Goal: Task Accomplishment & Management: Manage account settings

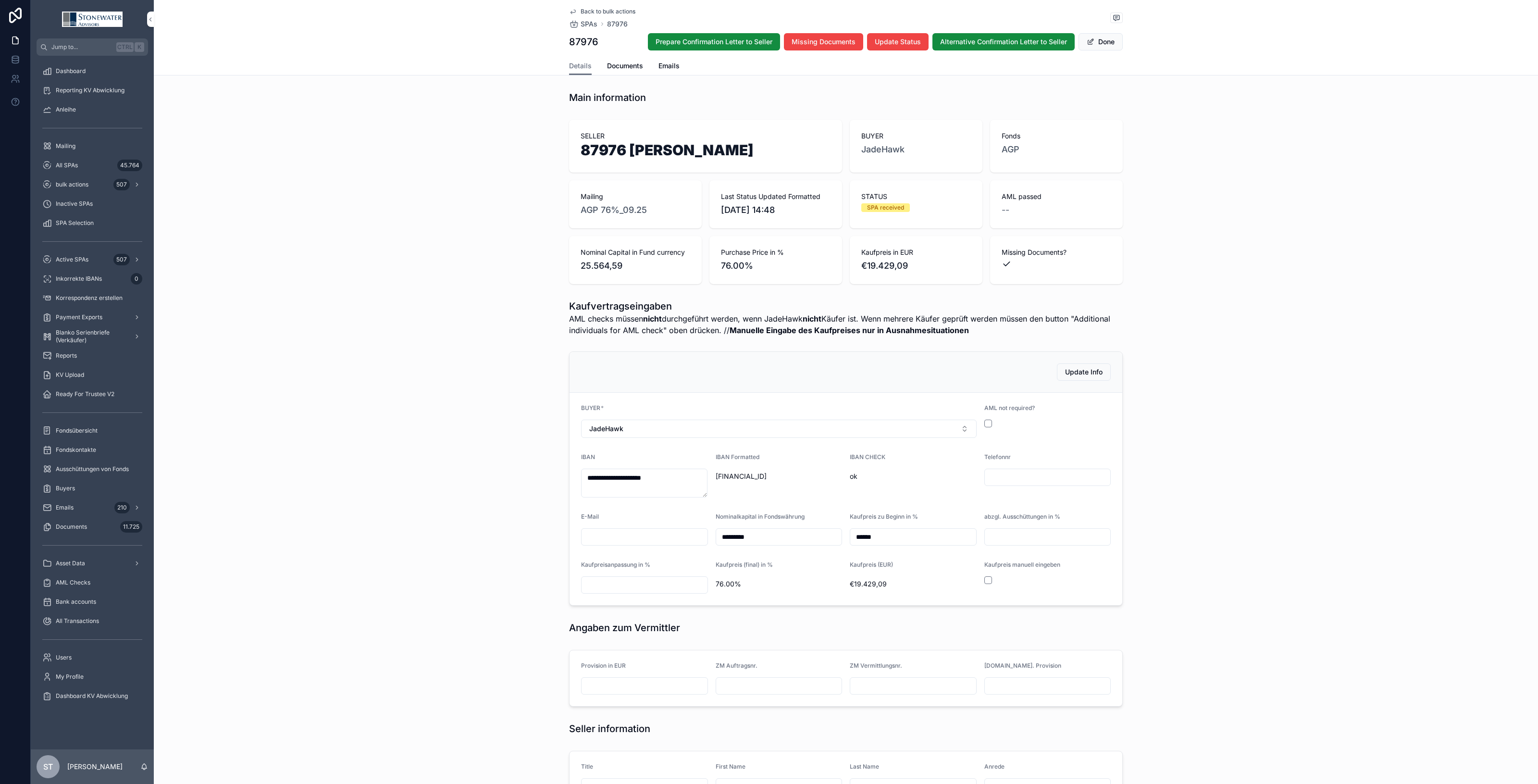
click at [589, 11] on span "Back to bulk actions" at bounding box center [608, 12] width 55 height 8
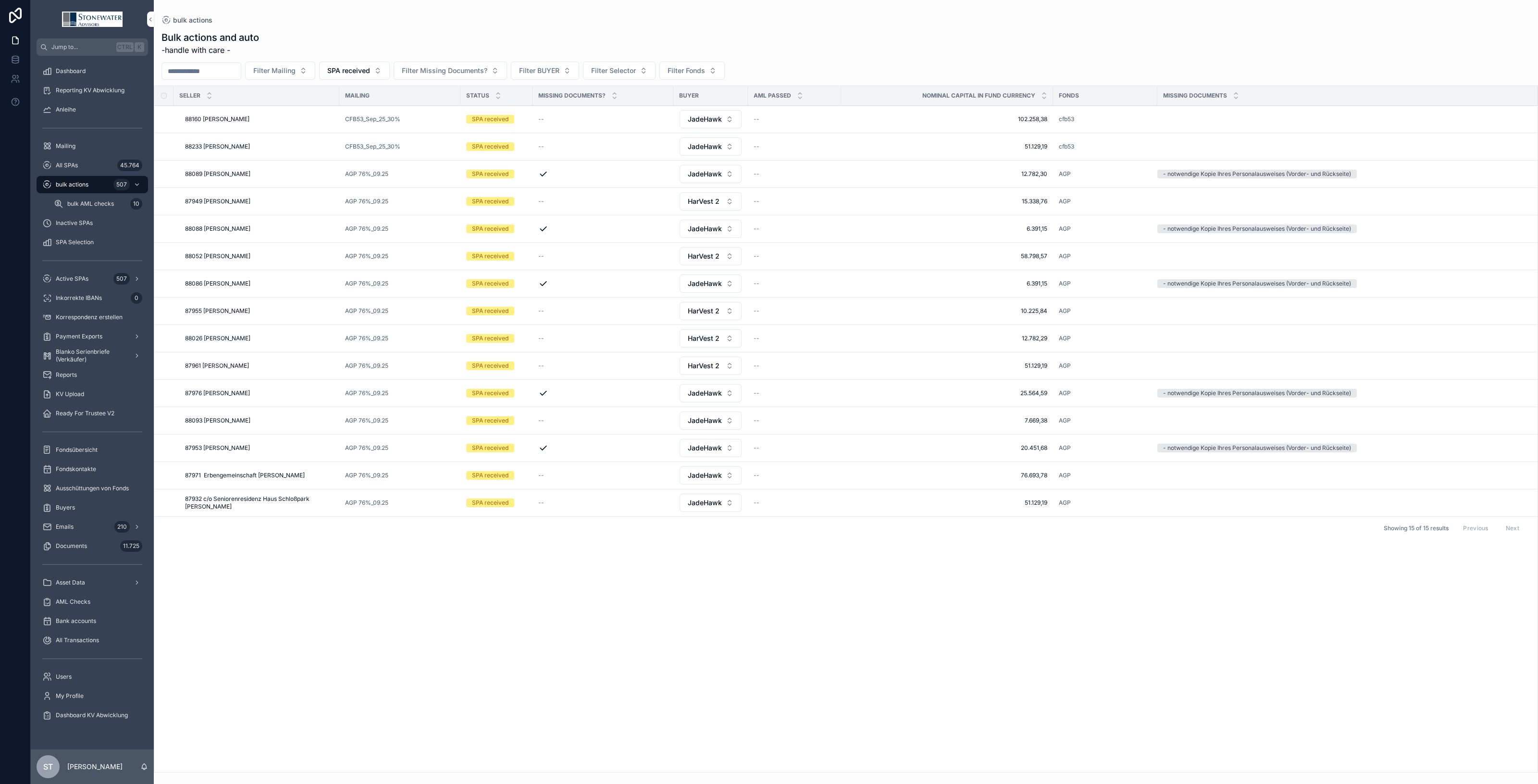
click at [273, 451] on div "87953 [PERSON_NAME] 87953 [PERSON_NAME]" at bounding box center [259, 448] width 148 height 8
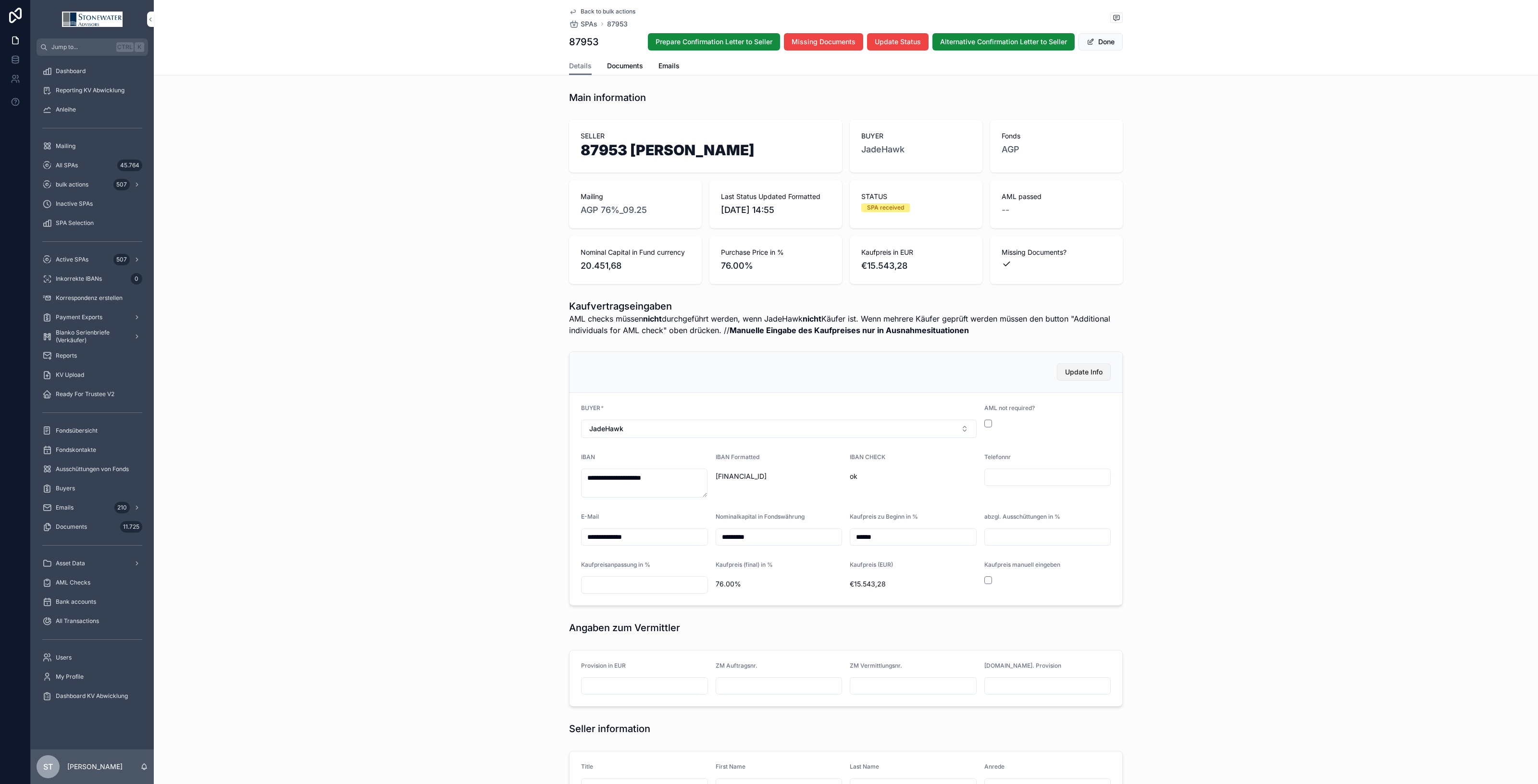
click at [1087, 378] on button "Update Info" at bounding box center [1084, 371] width 54 height 17
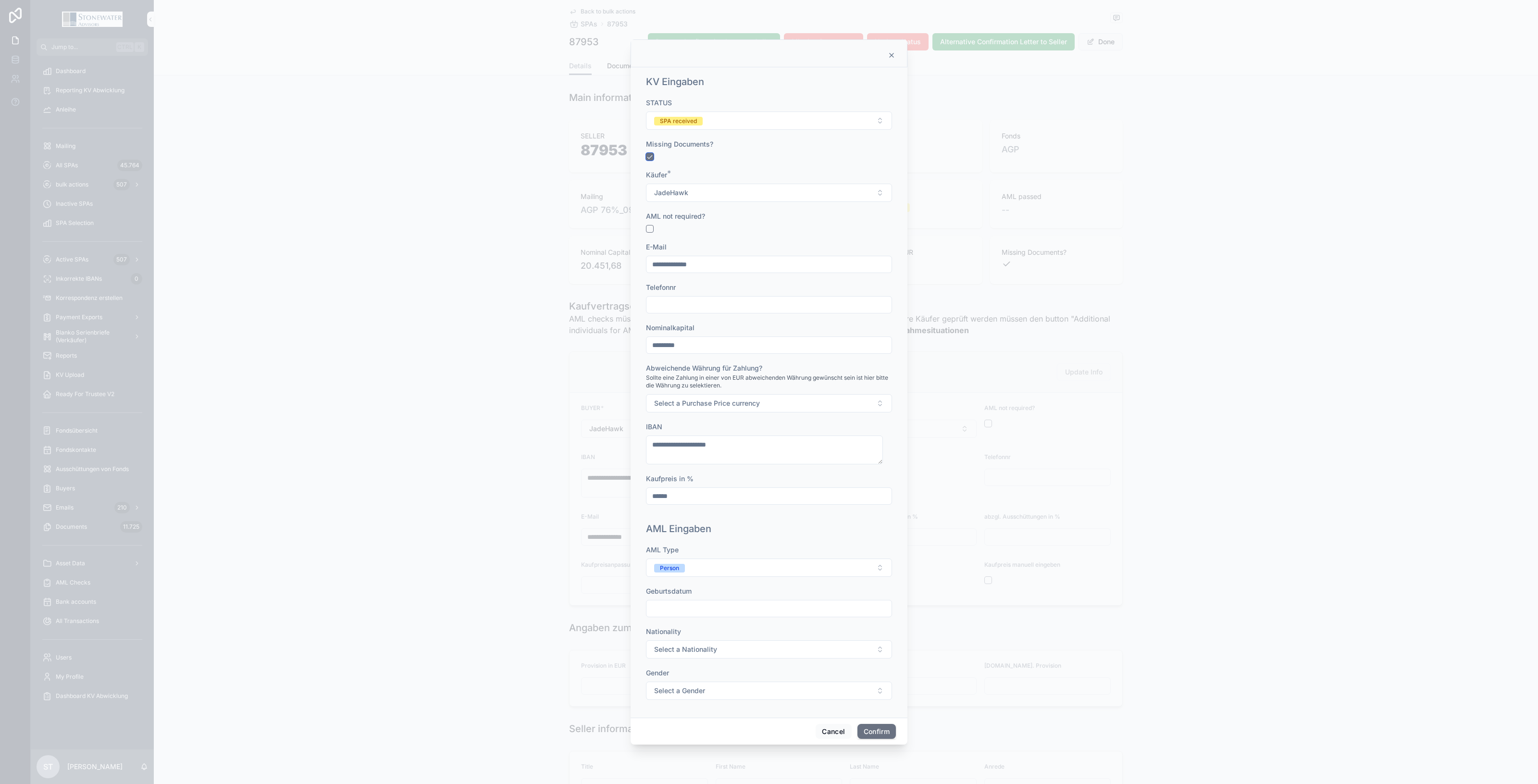
click at [650, 157] on button "button" at bounding box center [649, 156] width 8 height 8
click at [890, 731] on button "Confirm" at bounding box center [876, 731] width 39 height 15
click at [747, 610] on input "text" at bounding box center [769, 608] width 246 height 13
click at [744, 641] on div "Nationality" at bounding box center [769, 645] width 246 height 10
click at [743, 663] on button "Select a Nationality" at bounding box center [769, 663] width 246 height 18
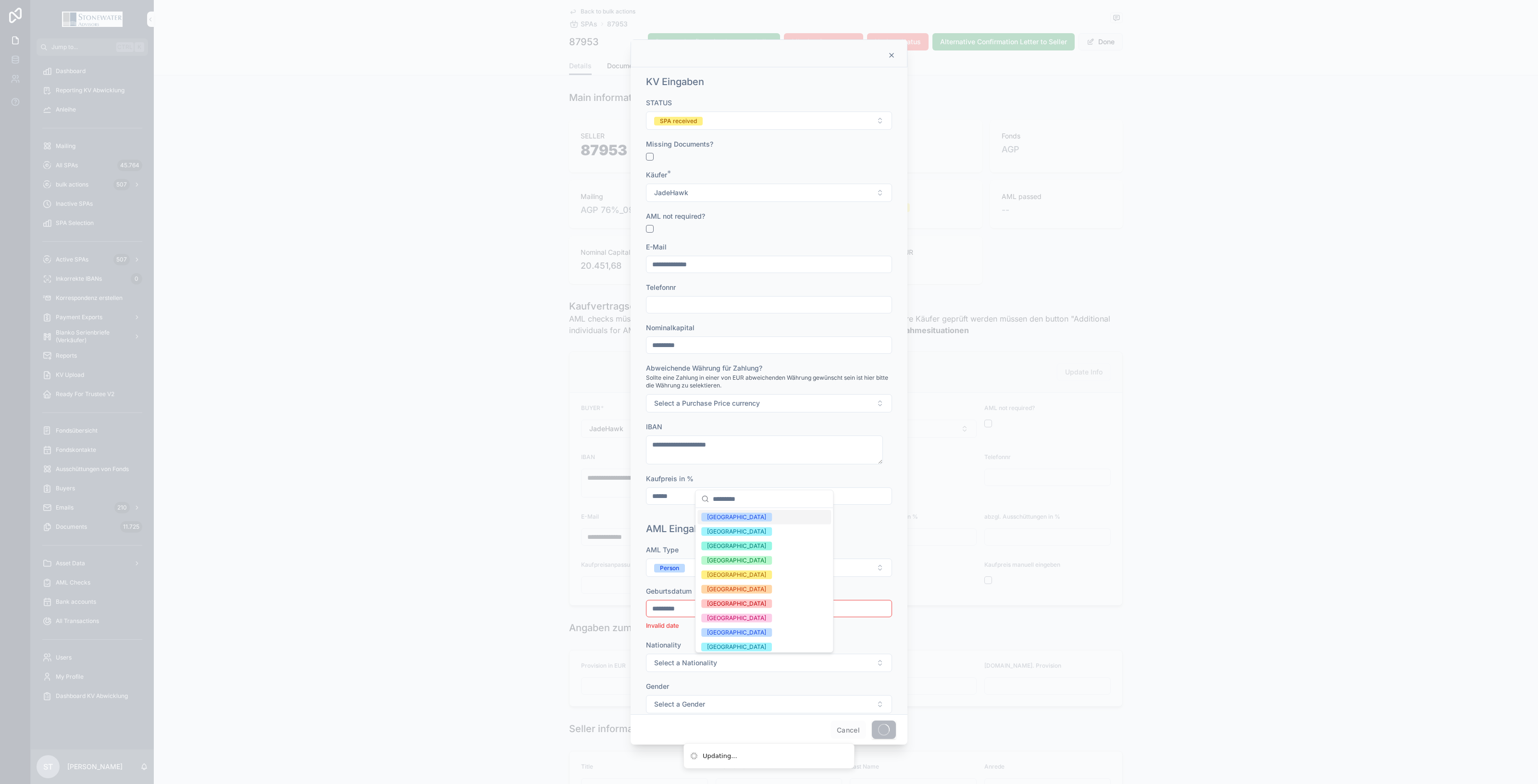
click at [747, 515] on div "[GEOGRAPHIC_DATA]" at bounding box center [764, 517] width 134 height 14
click at [753, 628] on p "Invalid date" at bounding box center [769, 625] width 246 height 10
click at [736, 606] on input "*********" at bounding box center [769, 608] width 246 height 13
click at [666, 610] on input "*********" at bounding box center [769, 608] width 246 height 13
type input "**********"
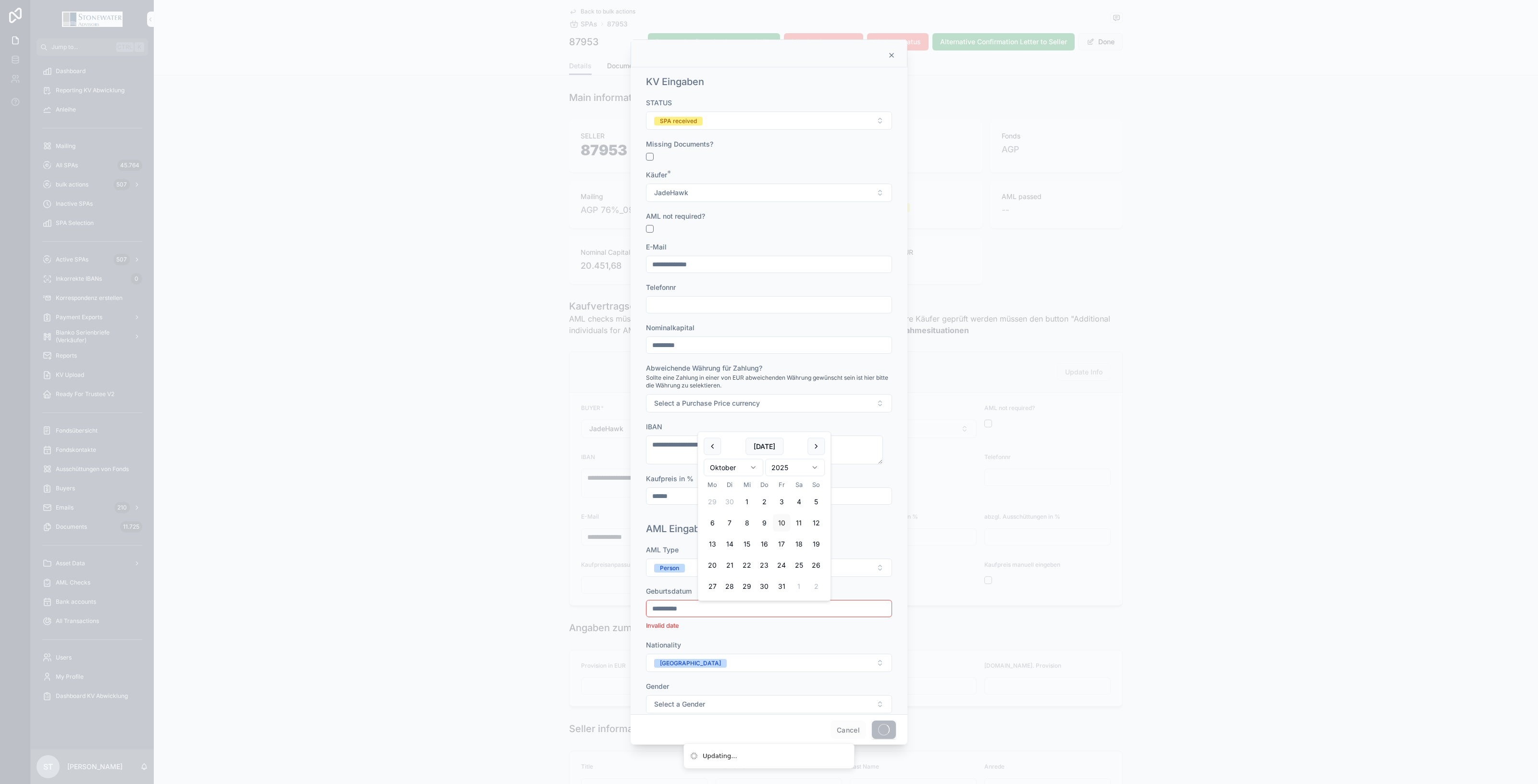
type input "*********"
click at [722, 695] on button "Select a Gender" at bounding box center [769, 690] width 246 height 18
click at [717, 582] on div "Frau" at bounding box center [713, 585] width 13 height 9
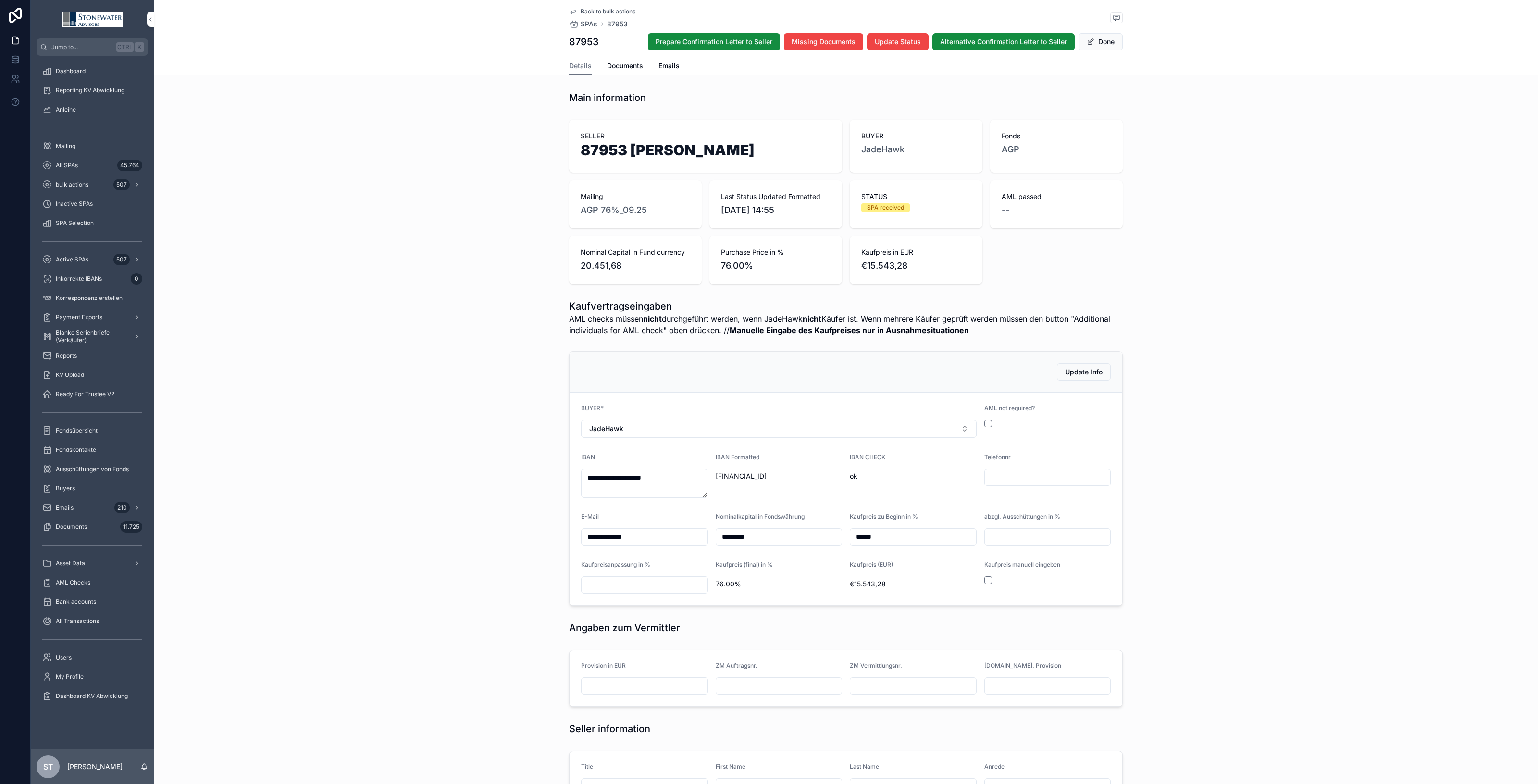
click at [598, 8] on span "Back to bulk actions" at bounding box center [608, 12] width 55 height 8
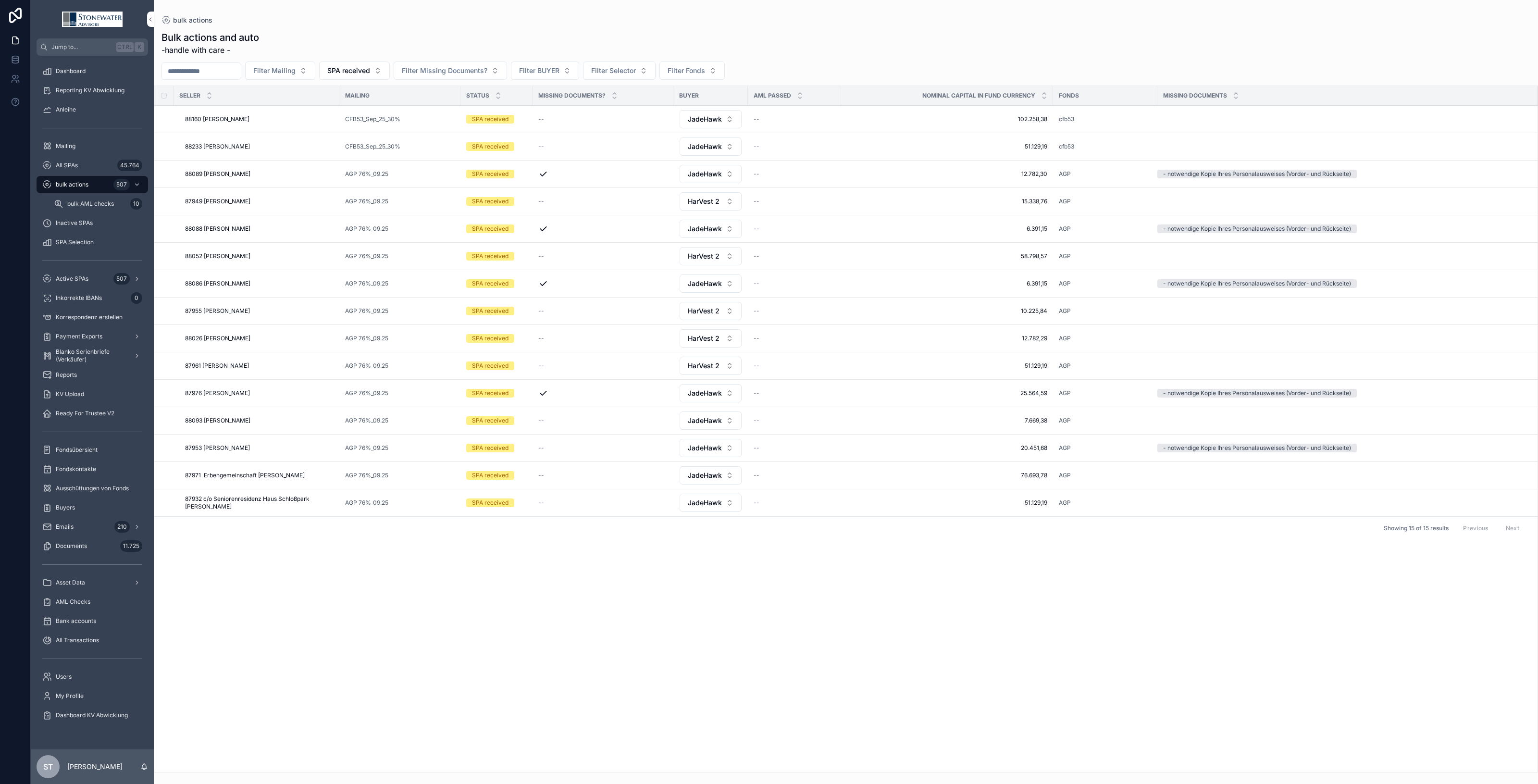
click at [74, 178] on div "bulk actions 507" at bounding box center [92, 184] width 100 height 15
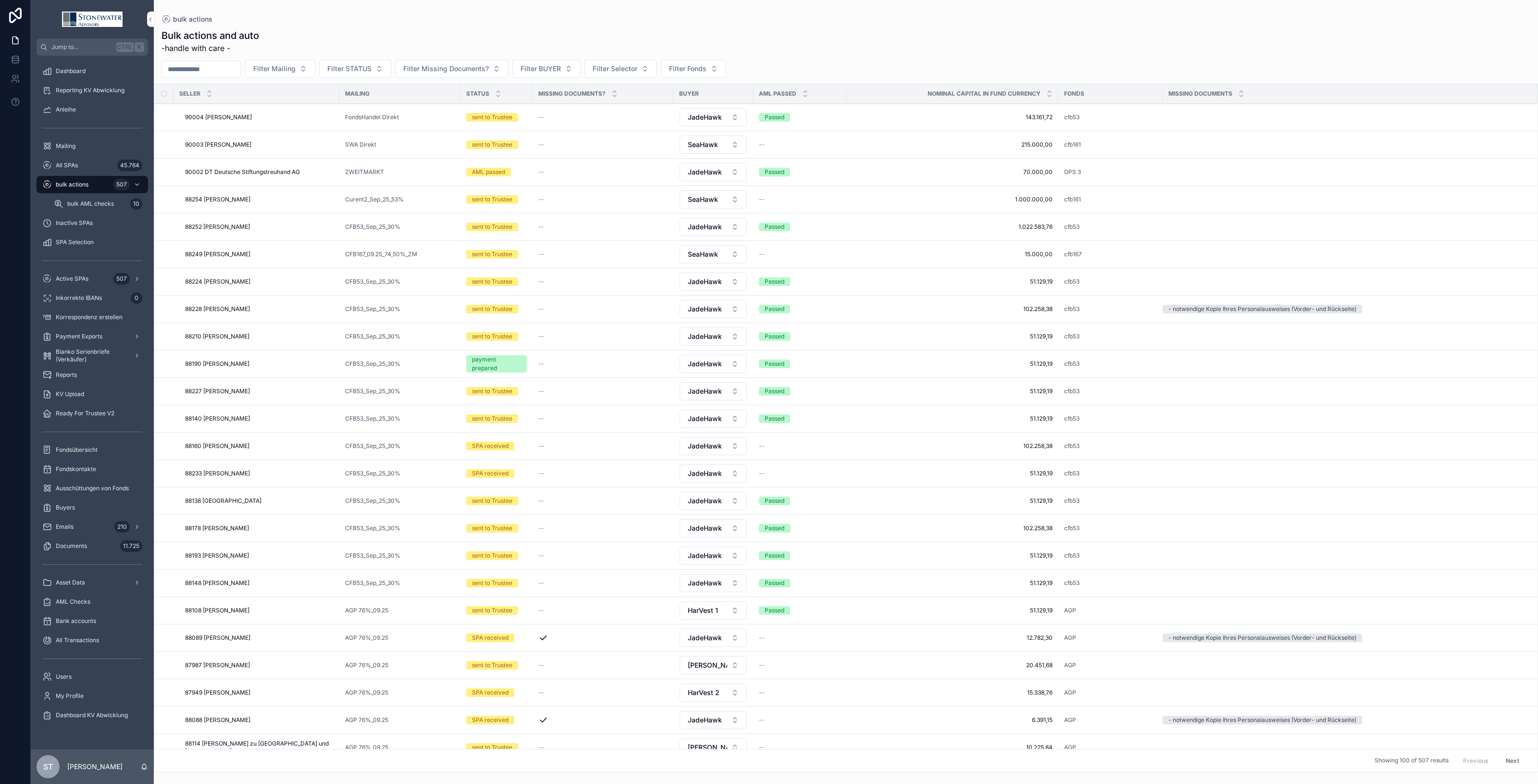
click at [132, 183] on div "507" at bounding box center [128, 184] width 29 height 15
click at [97, 203] on span "bulk AML checks" at bounding box center [91, 203] width 47 height 8
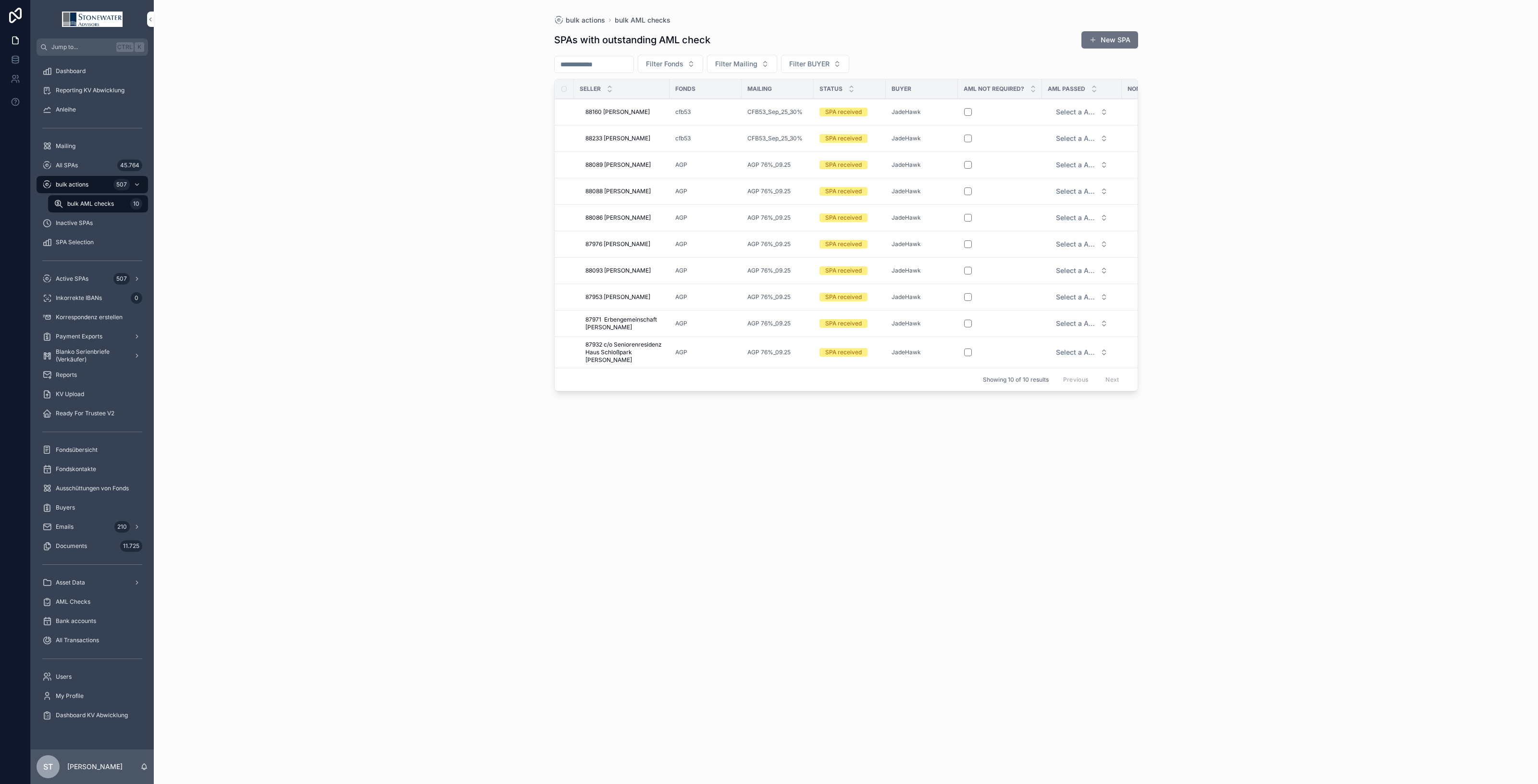
click at [639, 112] on span "88160 [PERSON_NAME]" at bounding box center [618, 111] width 65 height 8
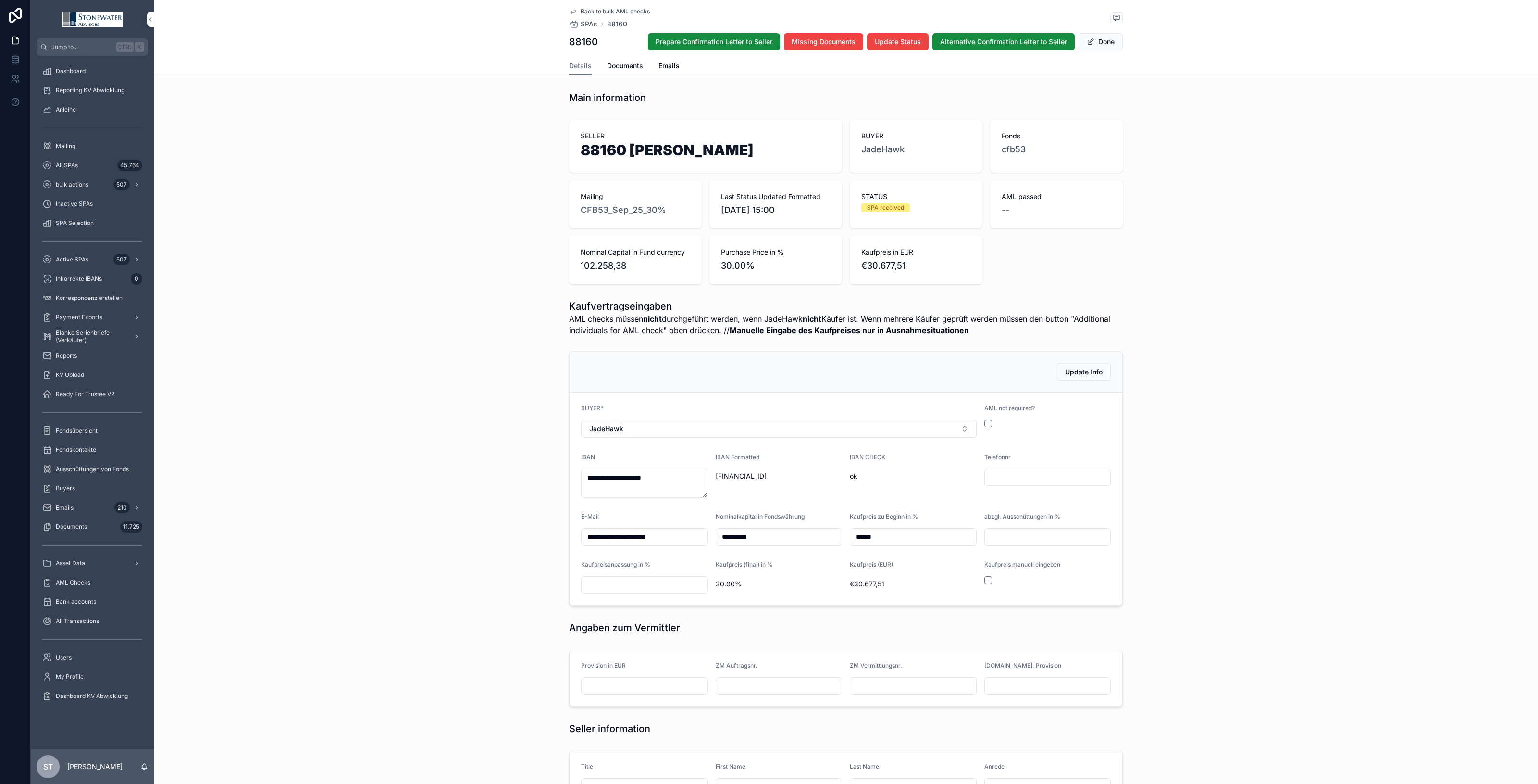
scroll to position [240, 0]
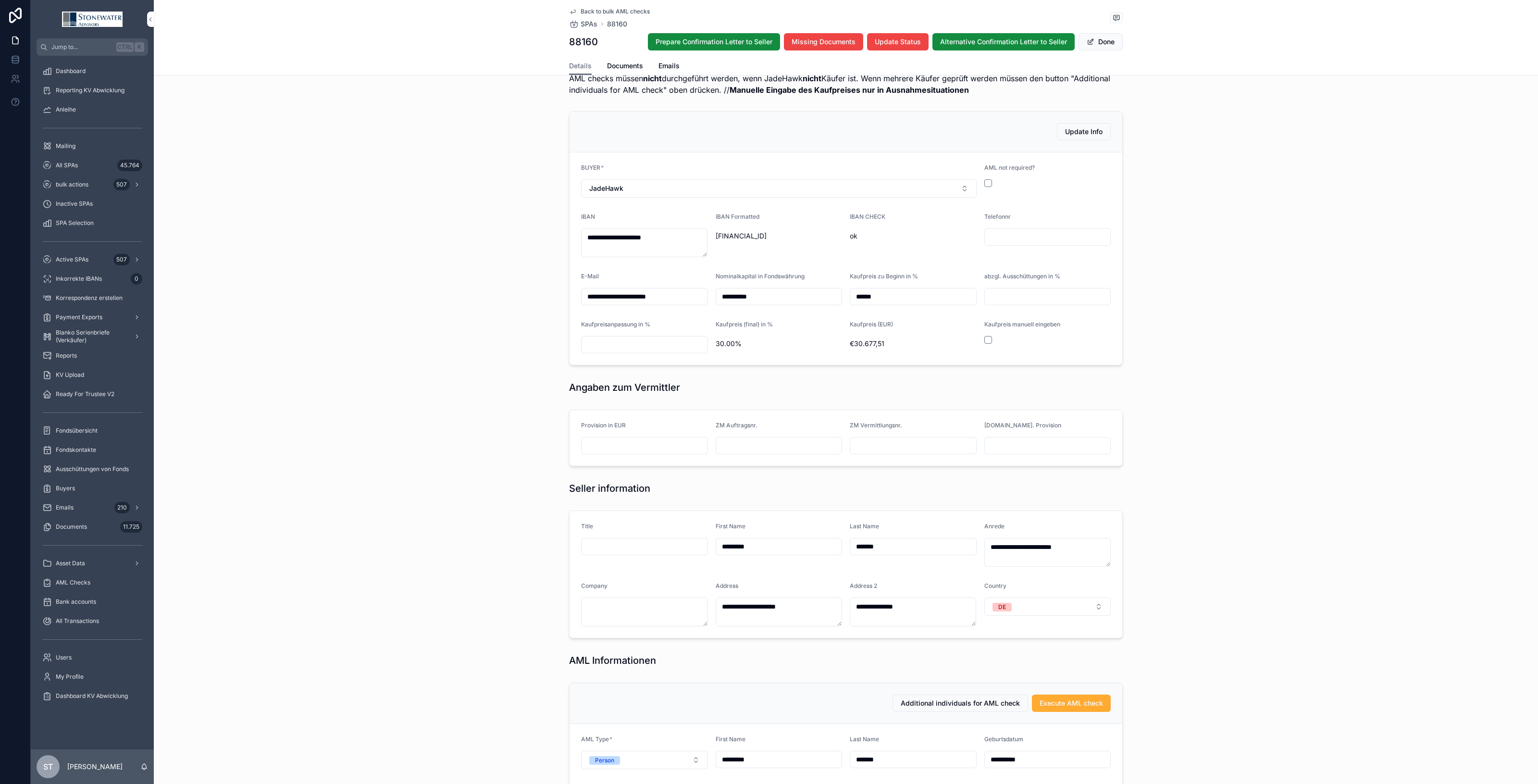
click at [636, 8] on span "Back to bulk AML checks" at bounding box center [615, 12] width 69 height 8
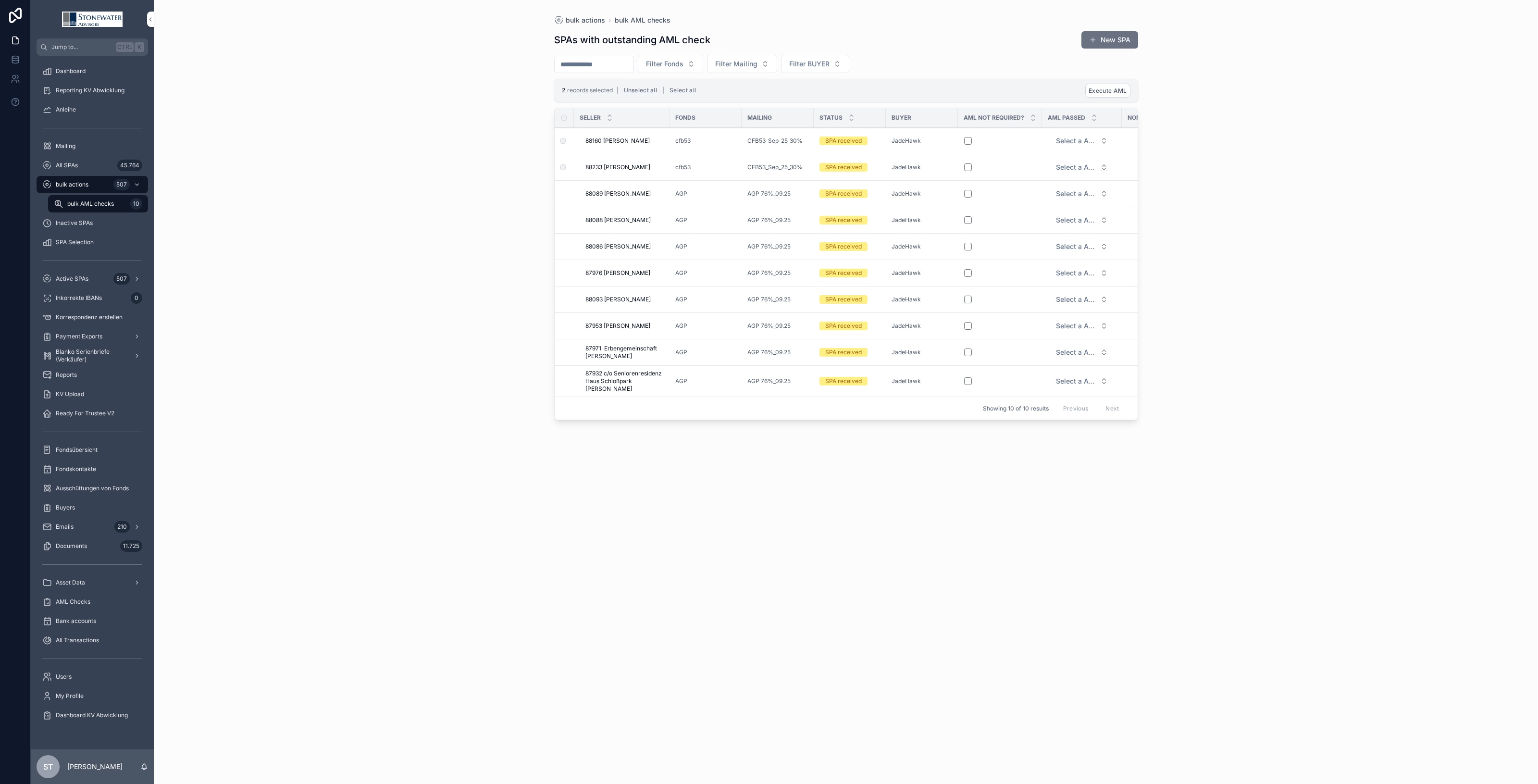
click at [568, 303] on td "scrollable content" at bounding box center [564, 298] width 19 height 26
click at [1118, 92] on span "Execute AML" at bounding box center [1107, 91] width 38 height 7
click at [1156, 73] on icon "scrollable content" at bounding box center [1154, 72] width 8 height 8
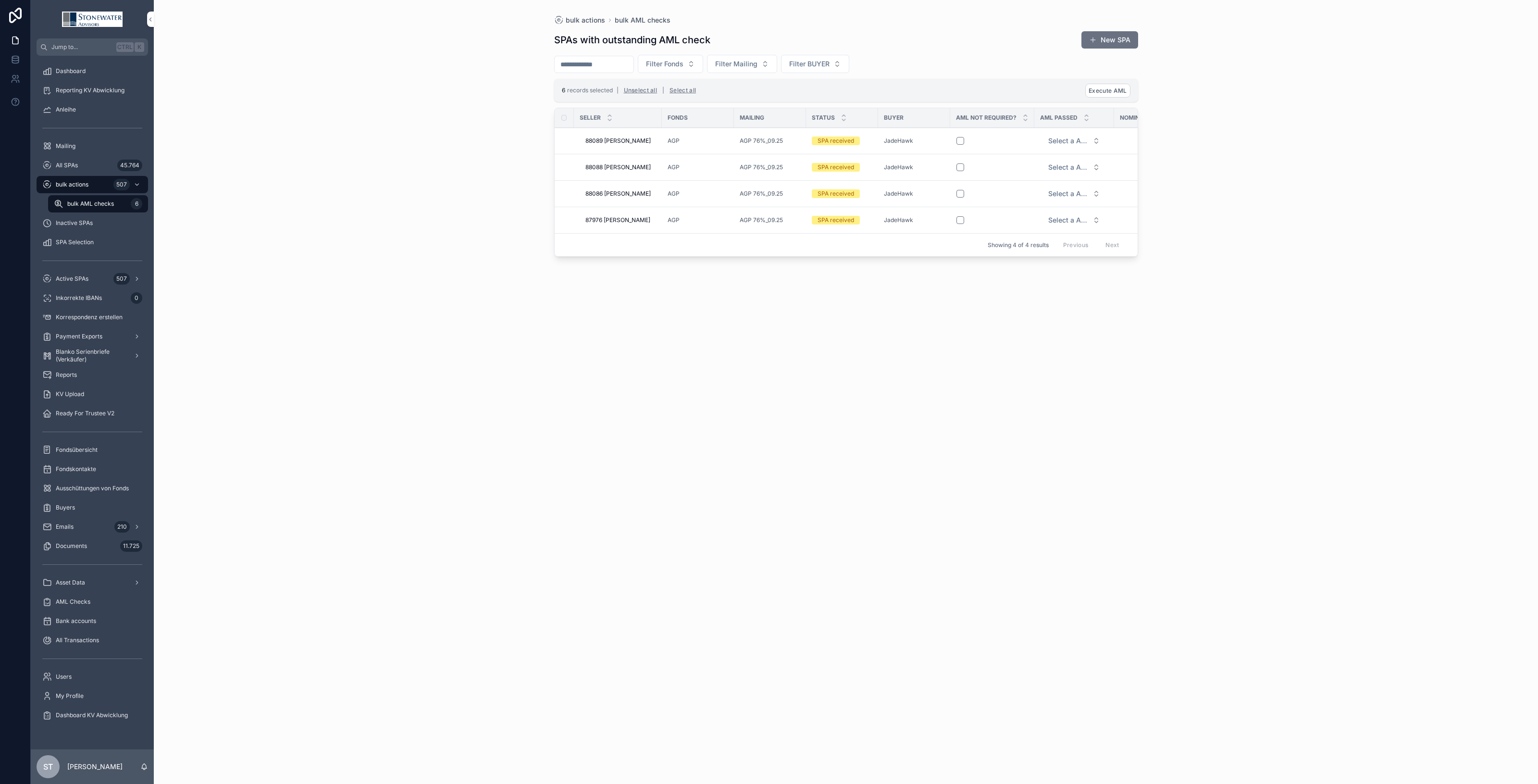
drag, startPoint x: 85, startPoint y: 184, endPoint x: 127, endPoint y: 200, distance: 44.9
click at [85, 184] on span "bulk actions" at bounding box center [72, 184] width 32 height 8
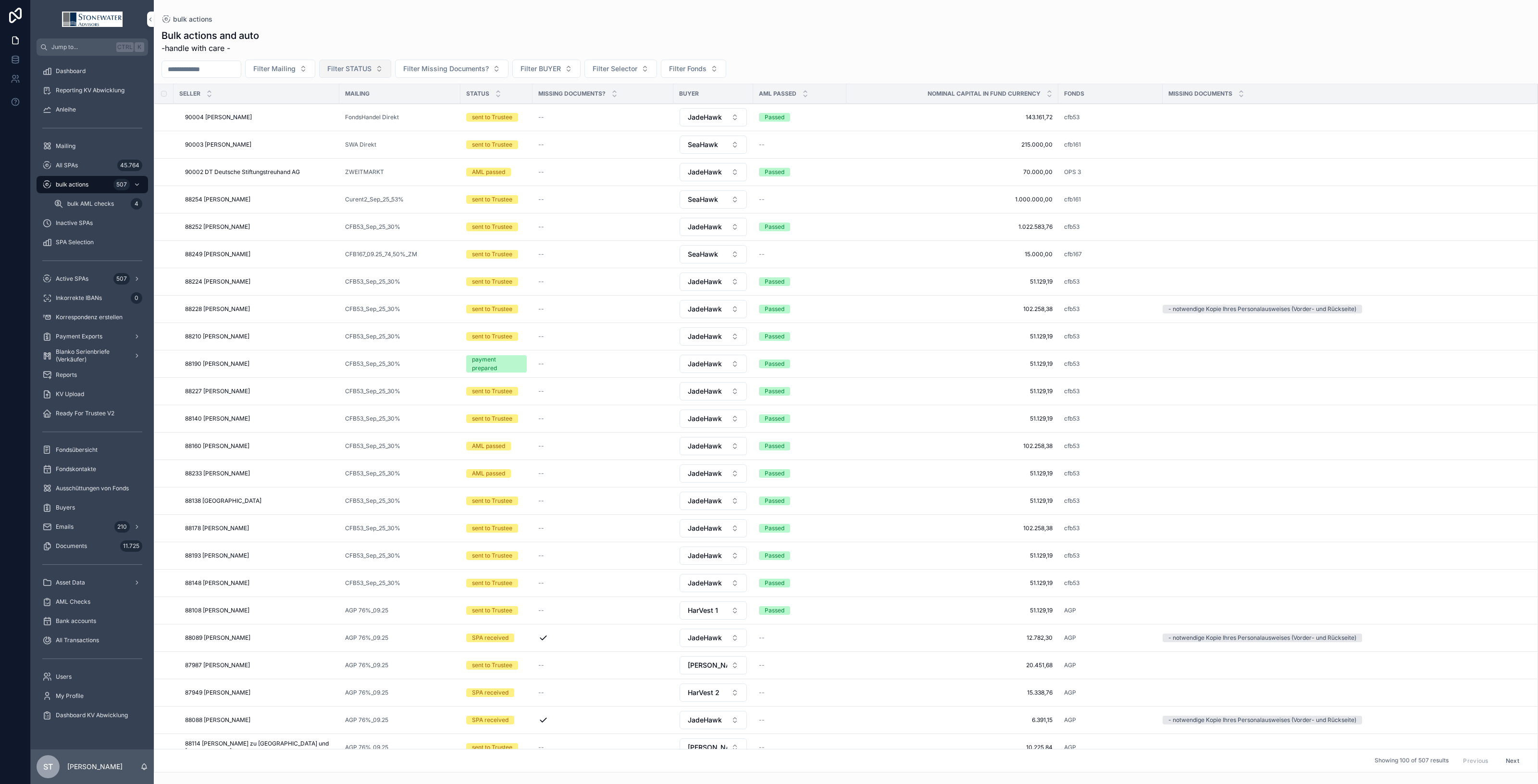
click at [391, 68] on button "Filter STATUS" at bounding box center [355, 68] width 72 height 18
click at [390, 145] on div "AML passed" at bounding box center [376, 138] width 134 height 15
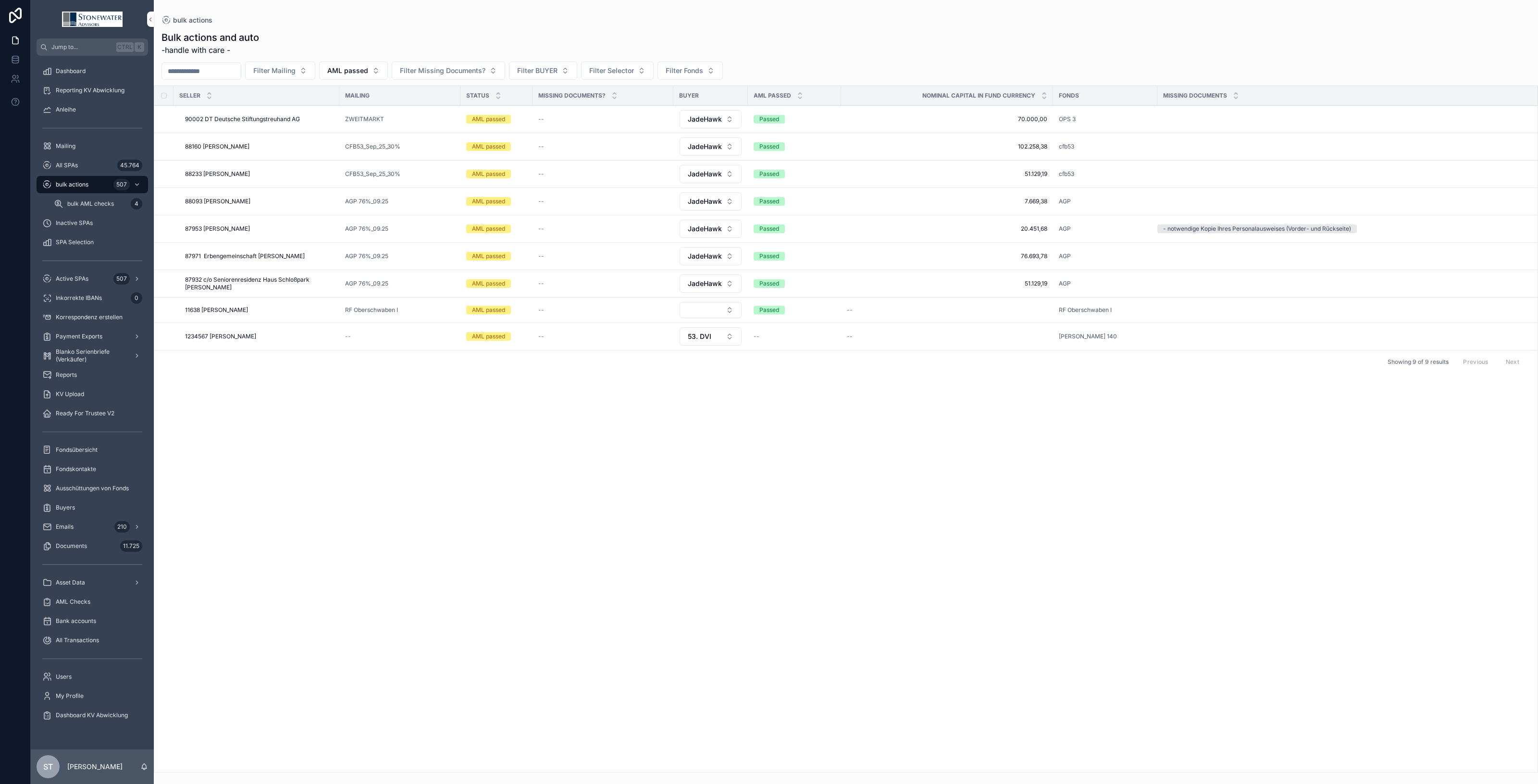
click at [0, 0] on label "scrollable content" at bounding box center [0, 0] width 0 height 0
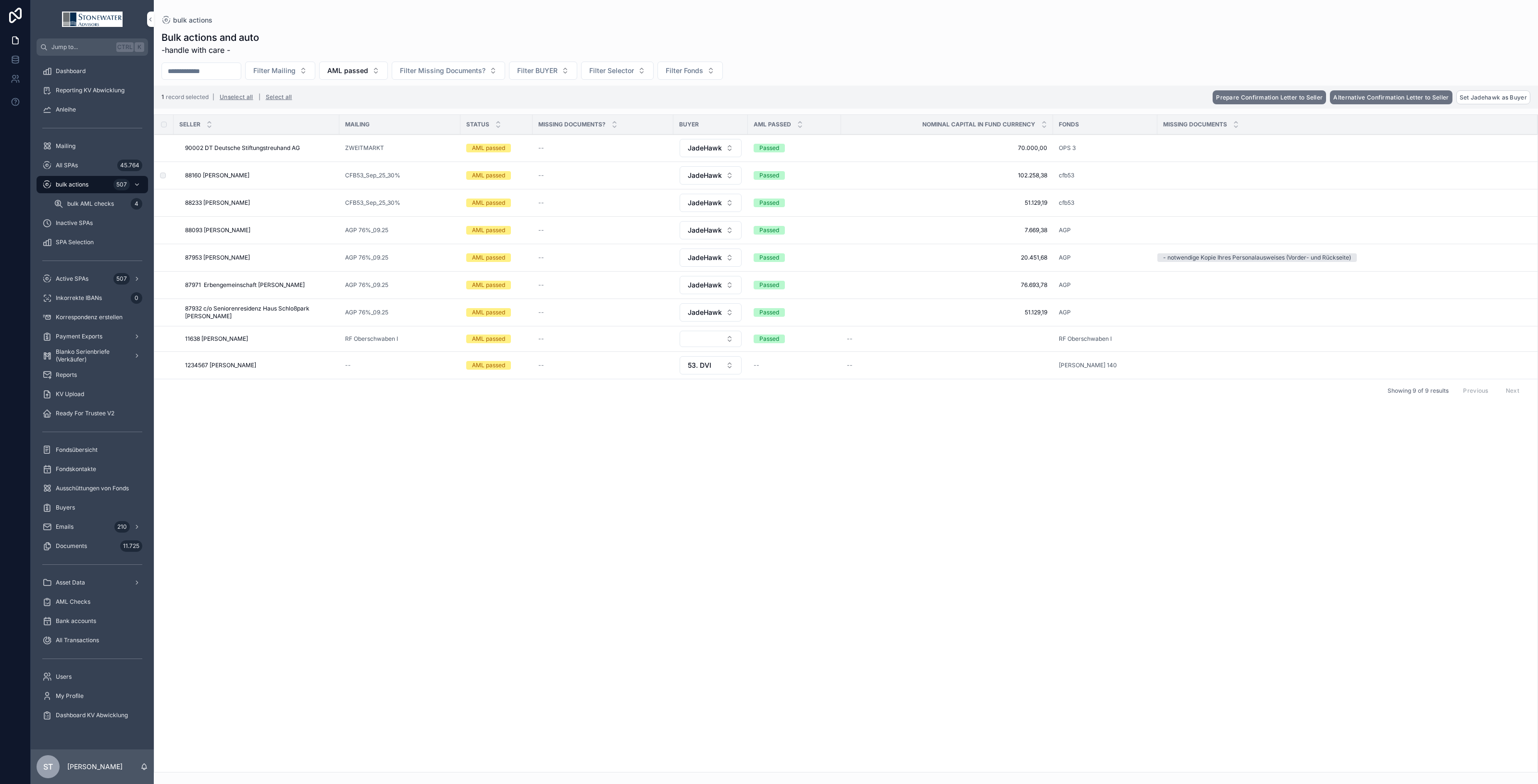
click at [0, 0] on label "scrollable content" at bounding box center [0, 0] width 0 height 0
click at [166, 235] on td "scrollable content" at bounding box center [164, 230] width 19 height 27
click at [0, 0] on label "scrollable content" at bounding box center [0, 0] width 0 height 0
click at [1312, 92] on button "Prepare Confirmation Letter to Seller" at bounding box center [1269, 96] width 113 height 13
click at [1316, 79] on icon "scrollable content" at bounding box center [1316, 78] width 8 height 8
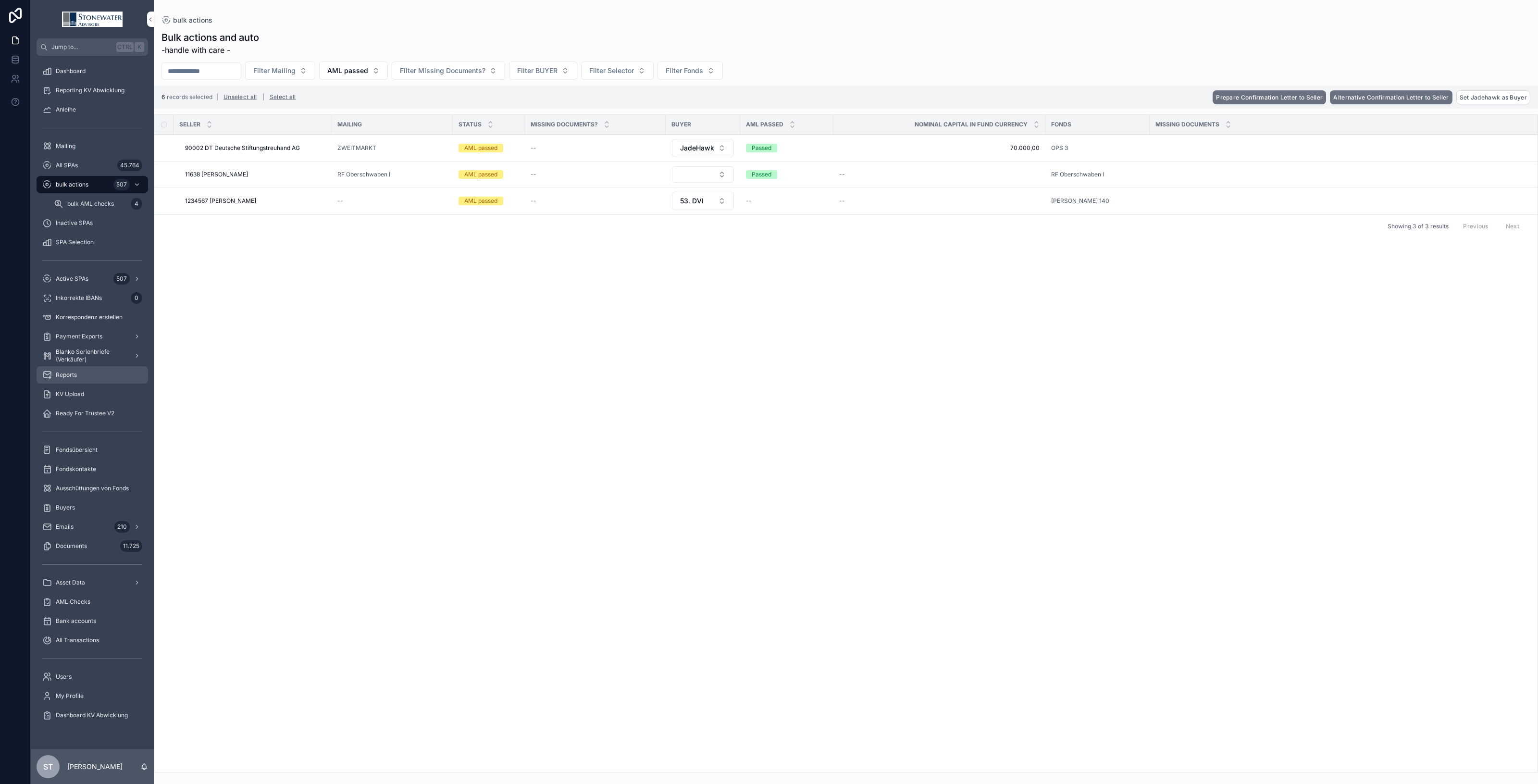
click at [78, 372] on div "Reports" at bounding box center [92, 374] width 100 height 15
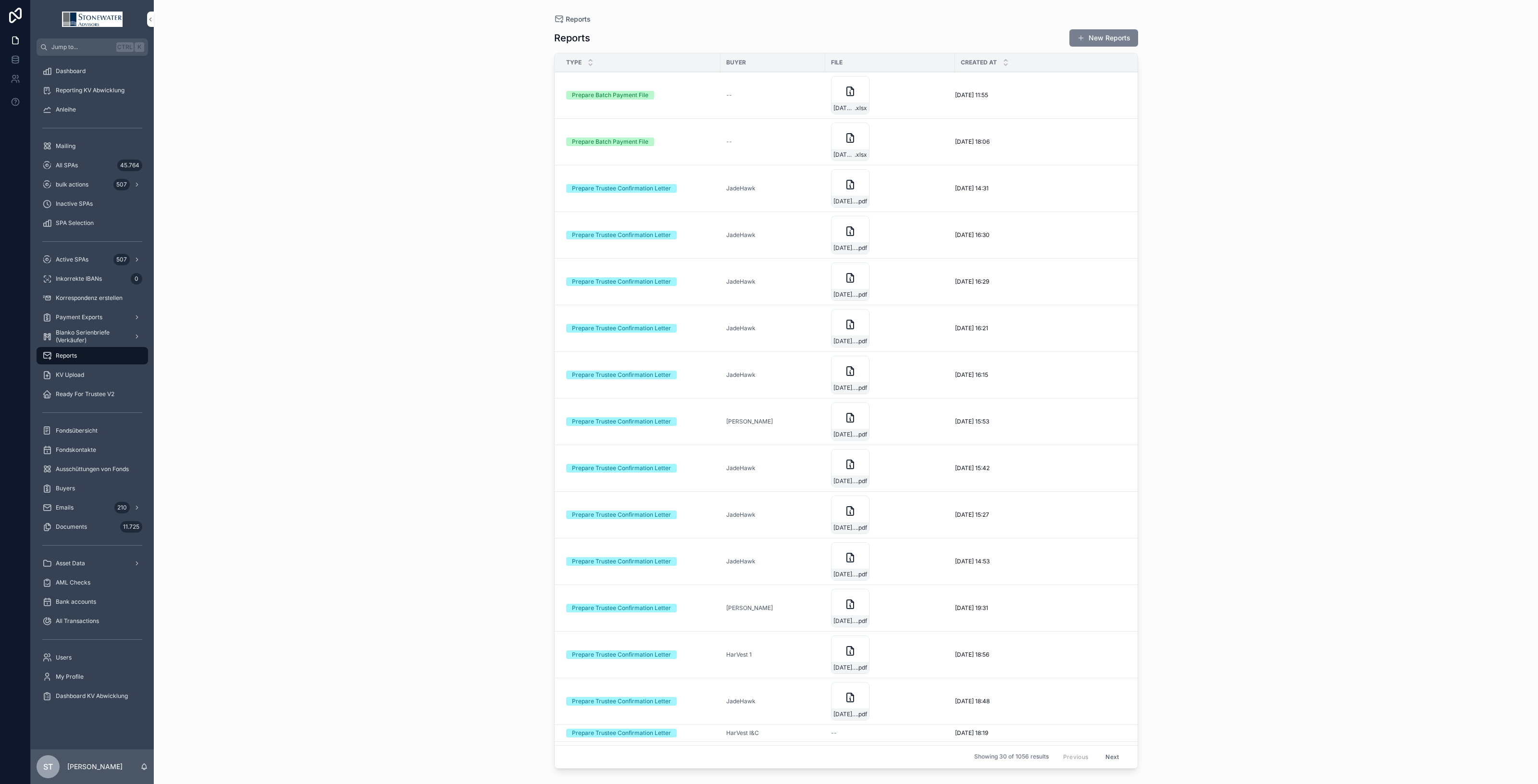
click at [1088, 38] on button "New Reports" at bounding box center [1104, 38] width 68 height 17
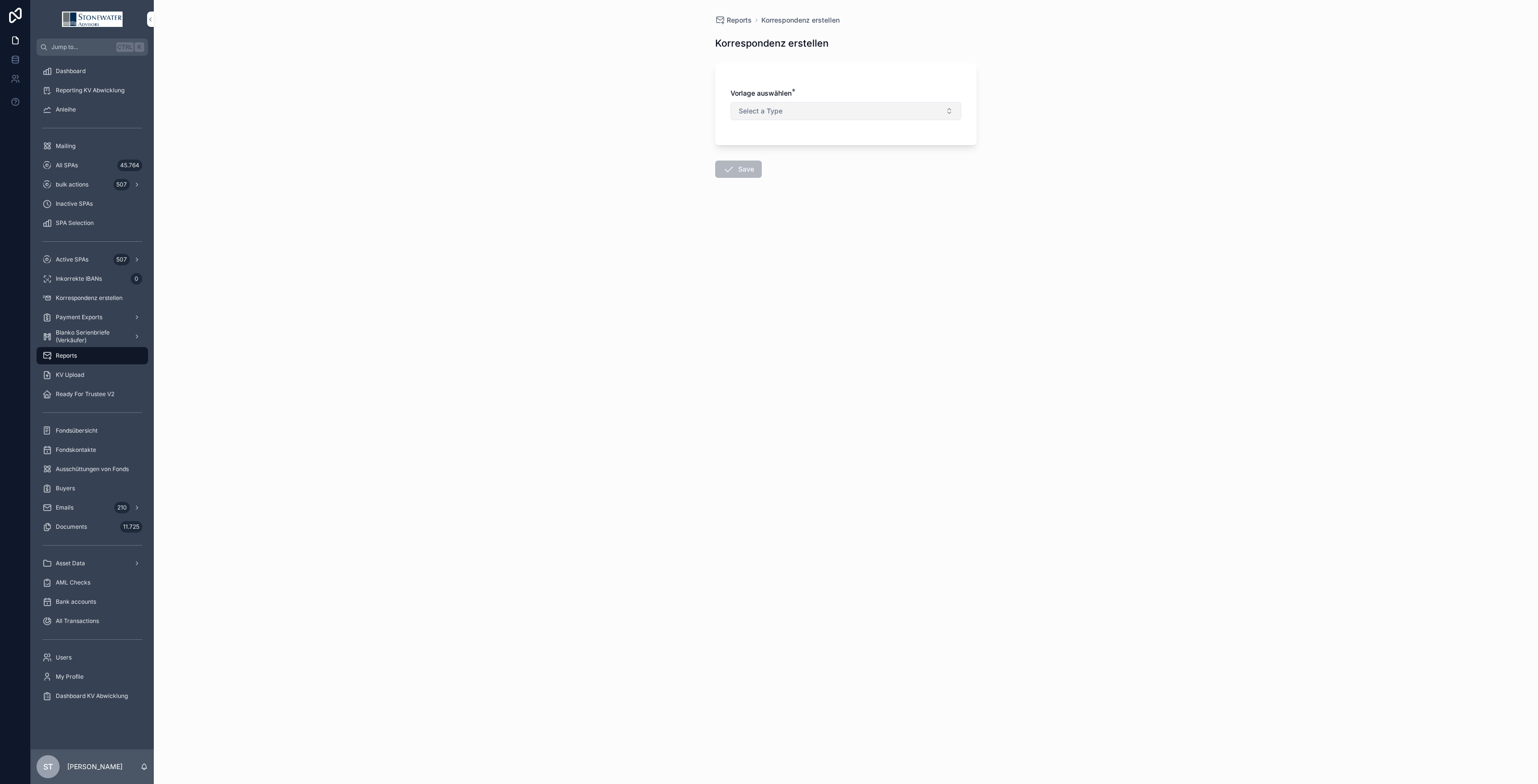
click at [873, 111] on button "Select a Type" at bounding box center [845, 111] width 230 height 18
click at [851, 149] on div "Prepare Trustee Confirmation Letter" at bounding box center [838, 150] width 99 height 9
click at [834, 169] on button "Select Button" at bounding box center [845, 168] width 230 height 16
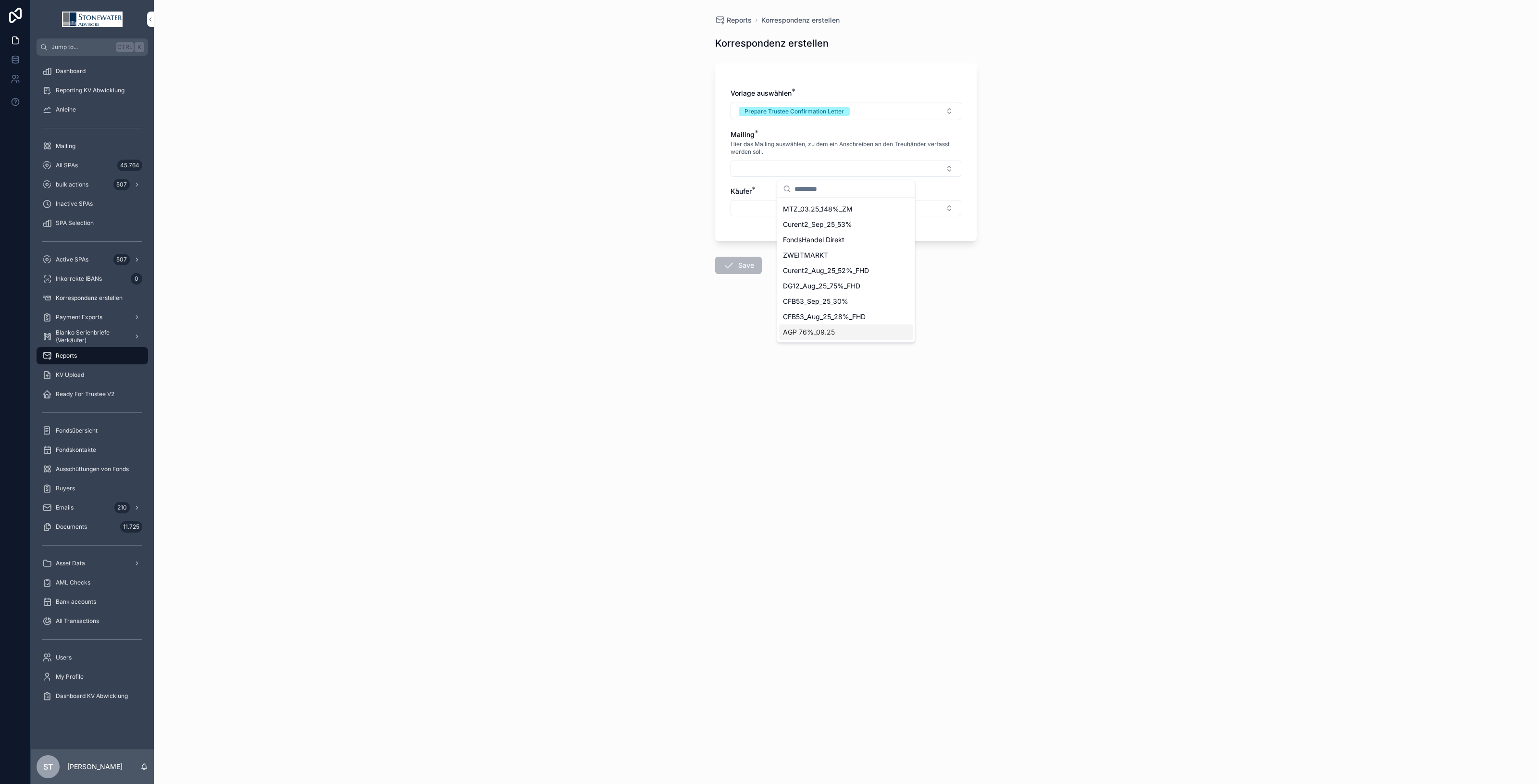
click at [817, 333] on span "AGP 76%_09.25" at bounding box center [809, 332] width 52 height 10
click at [806, 212] on button "Select Button" at bounding box center [845, 209] width 230 height 16
click at [818, 281] on div "JadeHawk" at bounding box center [845, 282] width 134 height 15
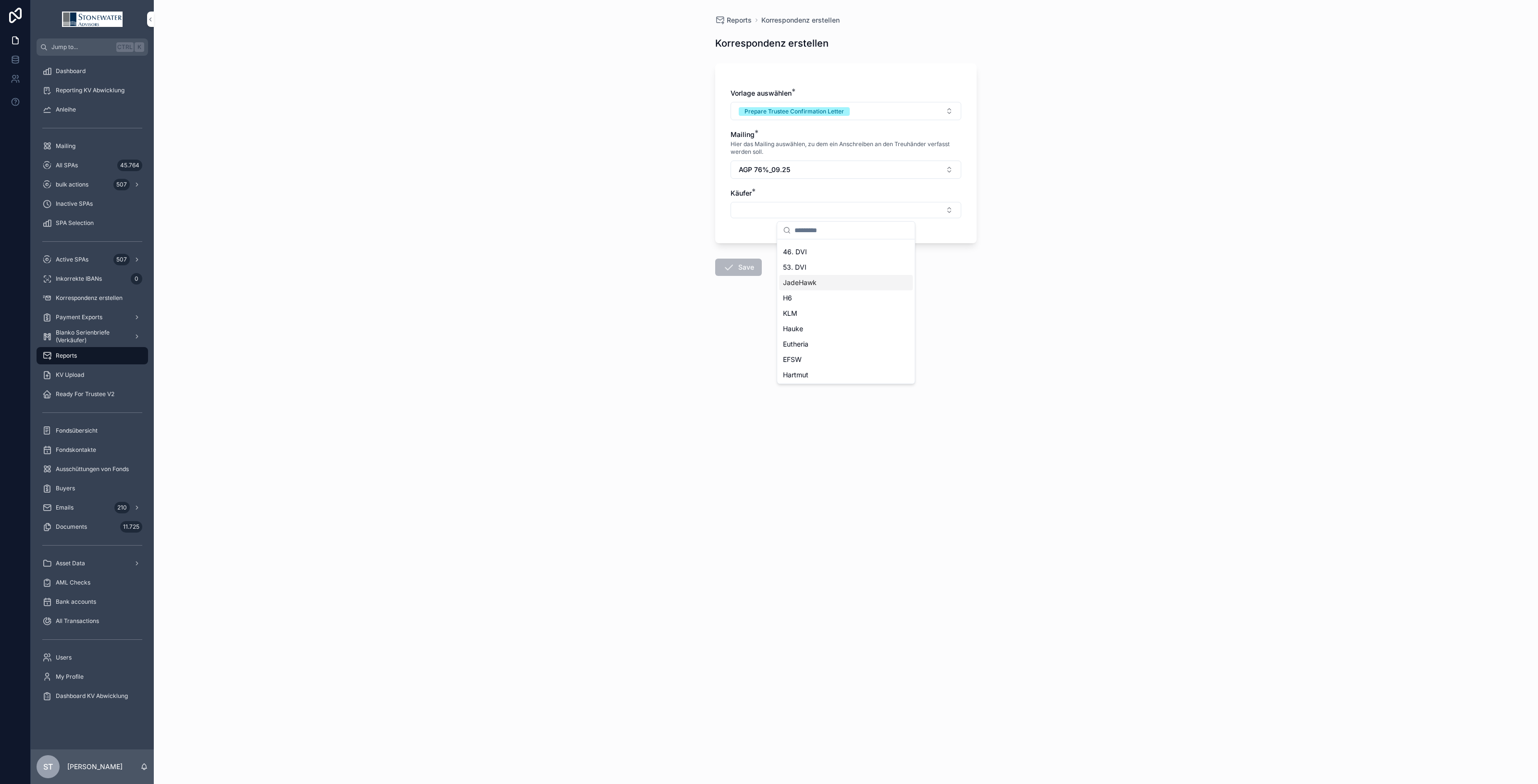
scroll to position [0, 0]
click at [739, 264] on button "Save" at bounding box center [738, 269] width 47 height 17
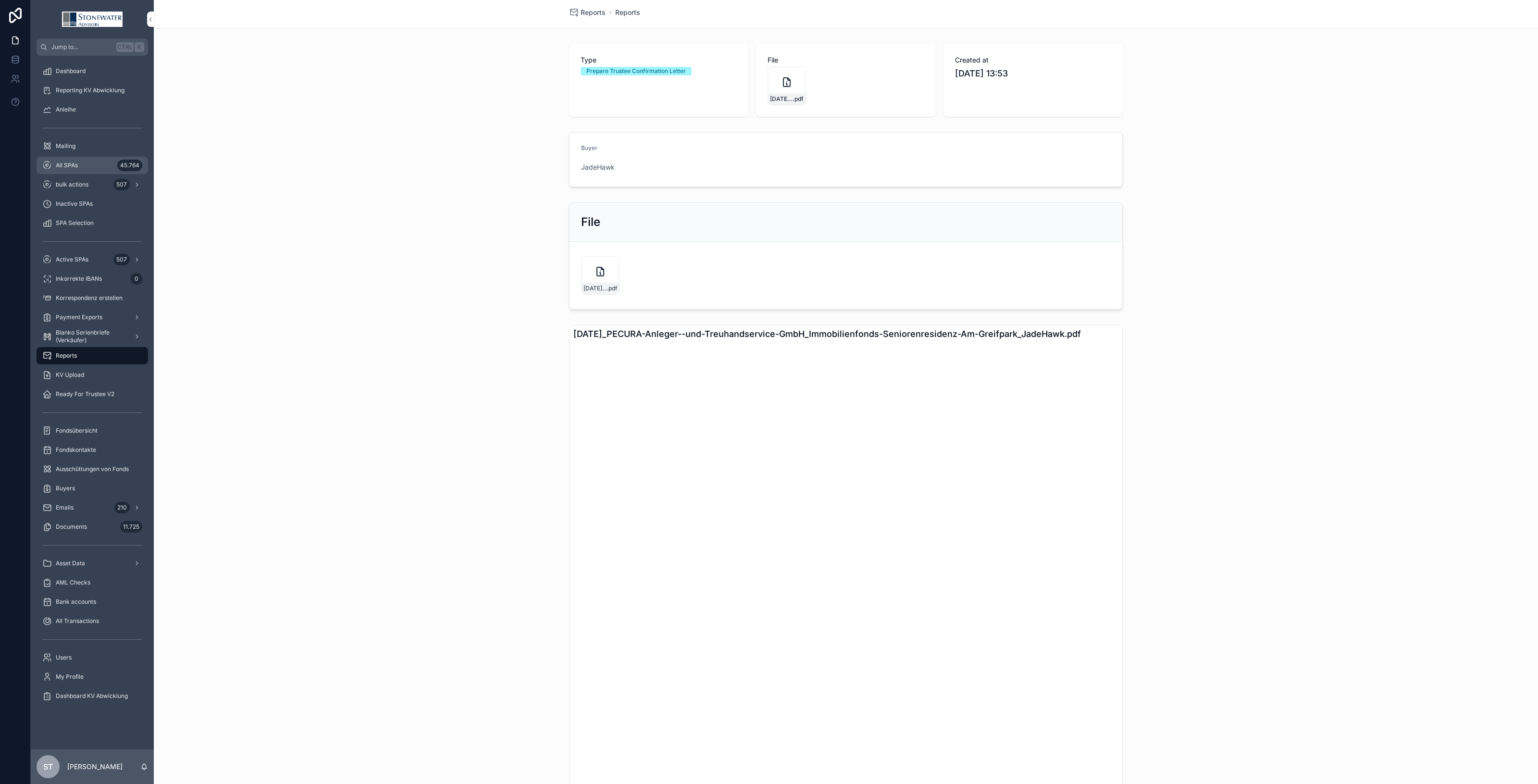
click at [78, 164] on div "All SPAs 45.764" at bounding box center [92, 165] width 100 height 15
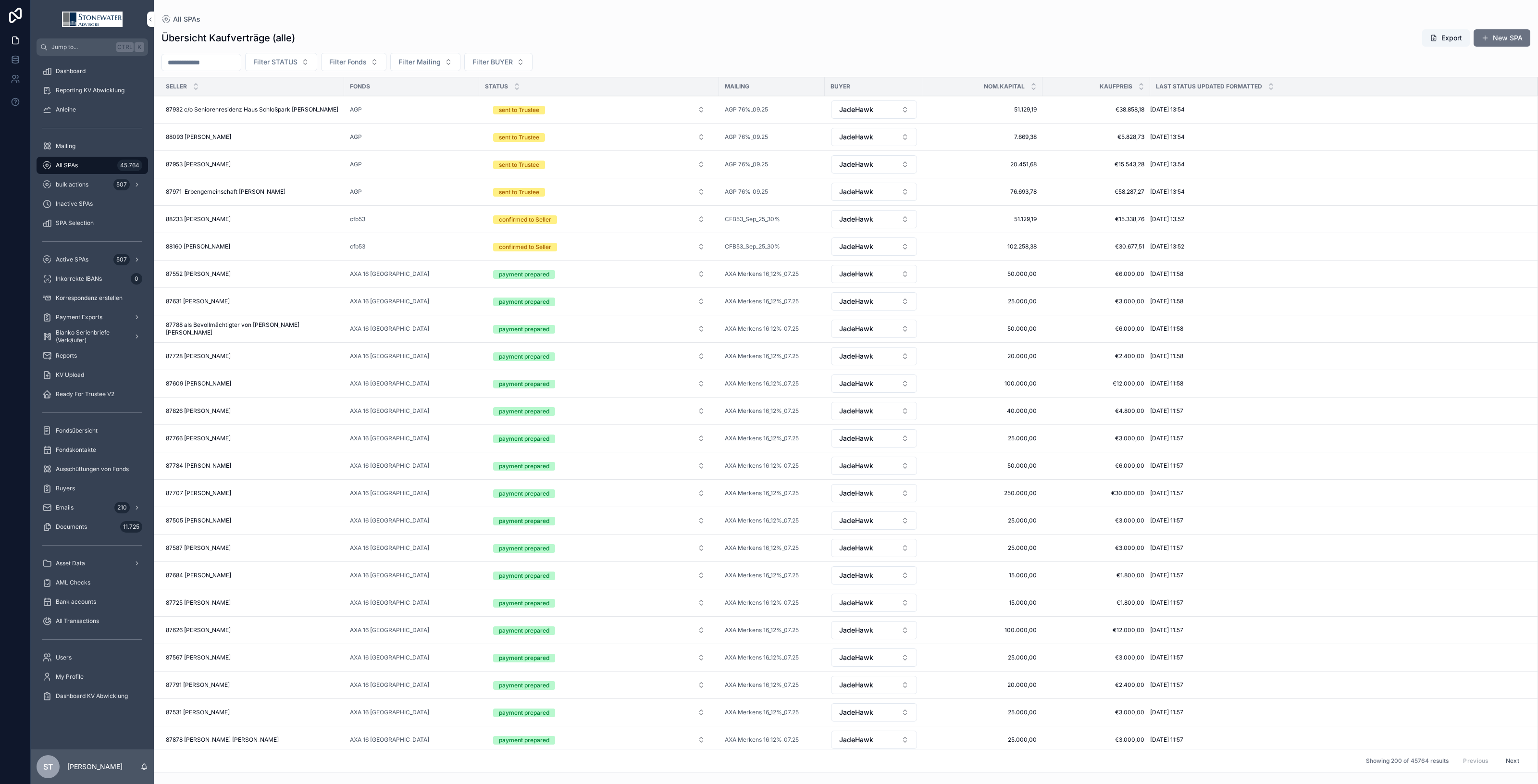
click at [290, 195] on div "87971 Erbengemeinschaft [PERSON_NAME] 87971 Erbengemeinschaft [PERSON_NAME]" at bounding box center [252, 192] width 173 height 8
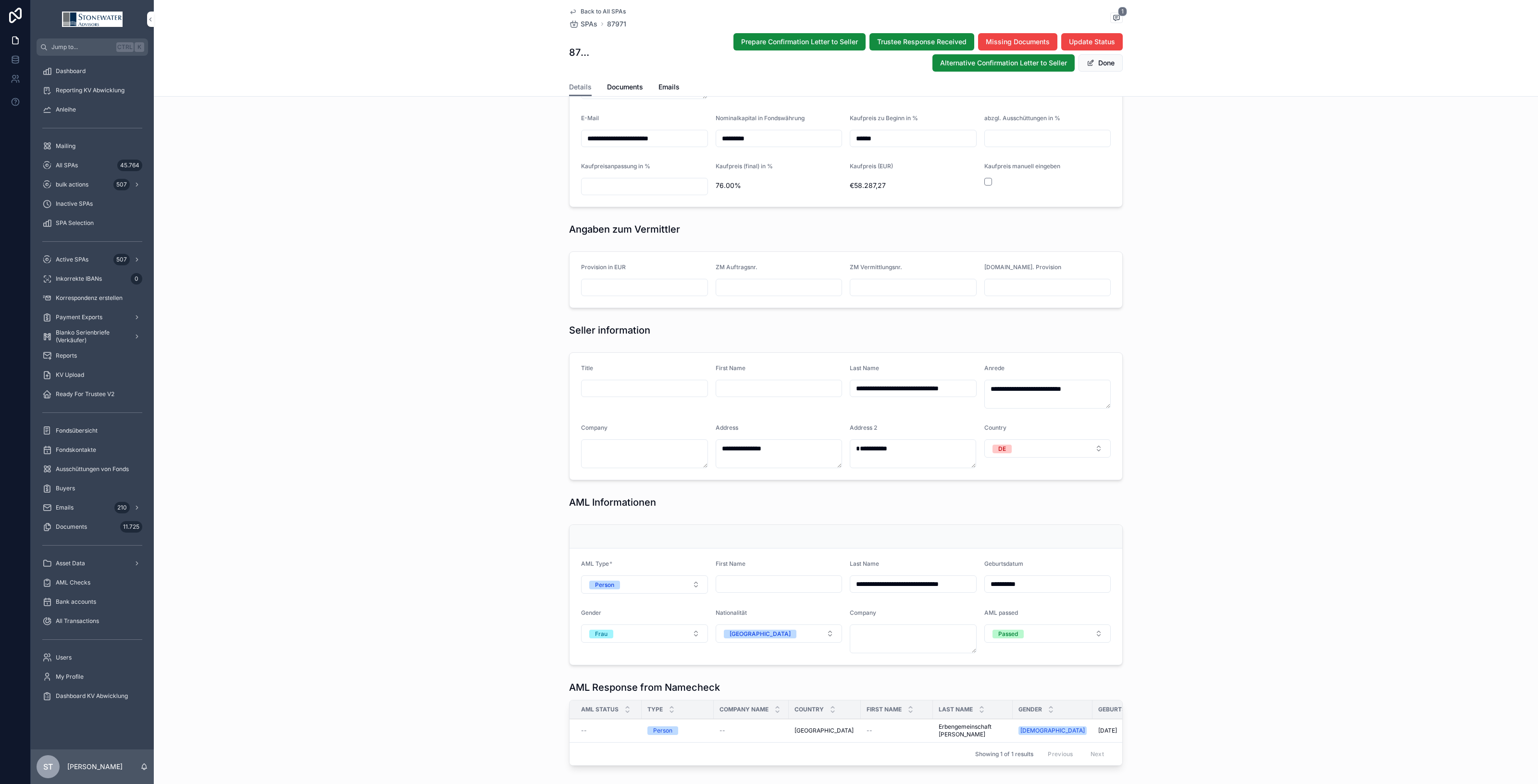
scroll to position [480, 0]
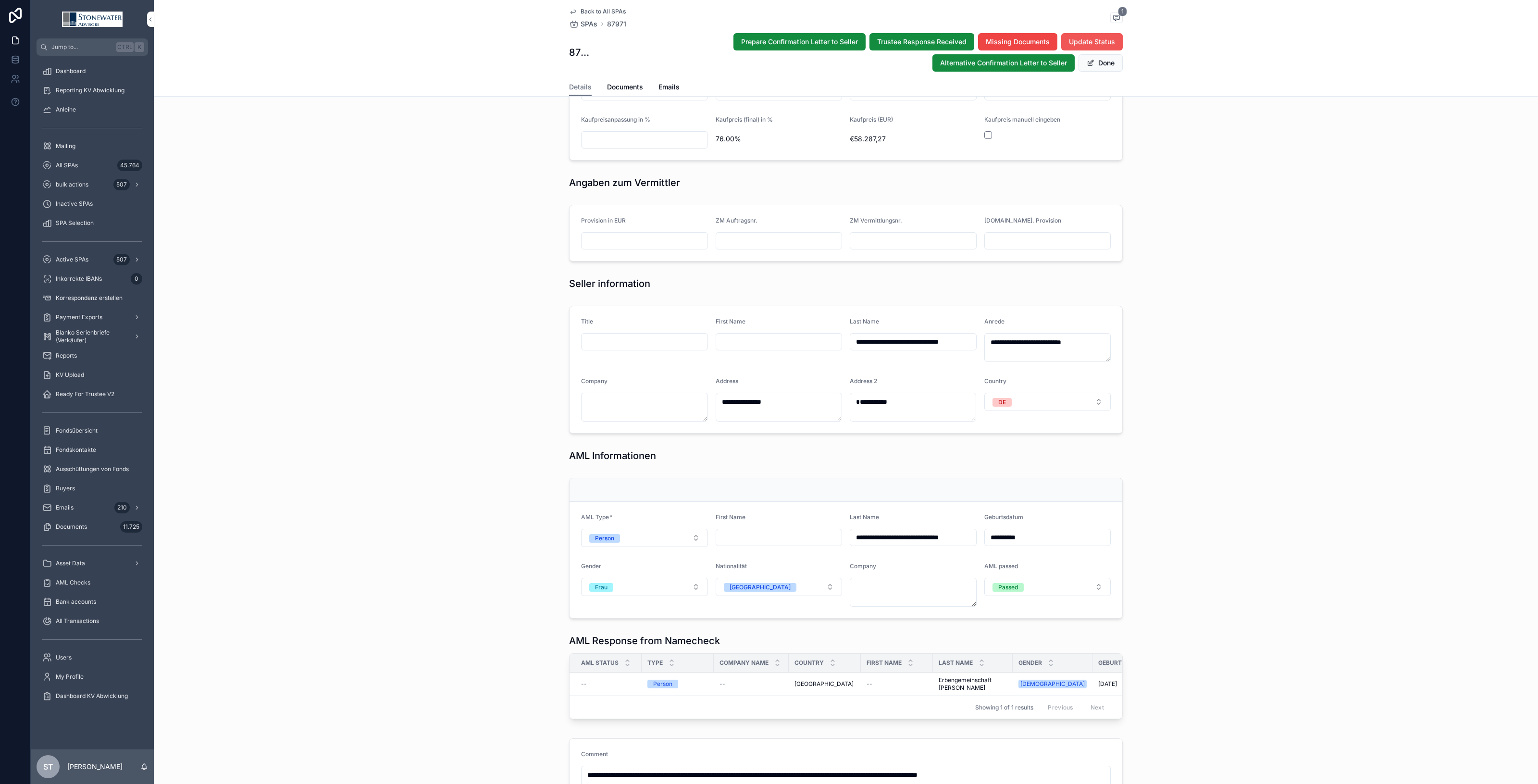
click at [1069, 44] on span "Update Status" at bounding box center [1091, 41] width 46 height 10
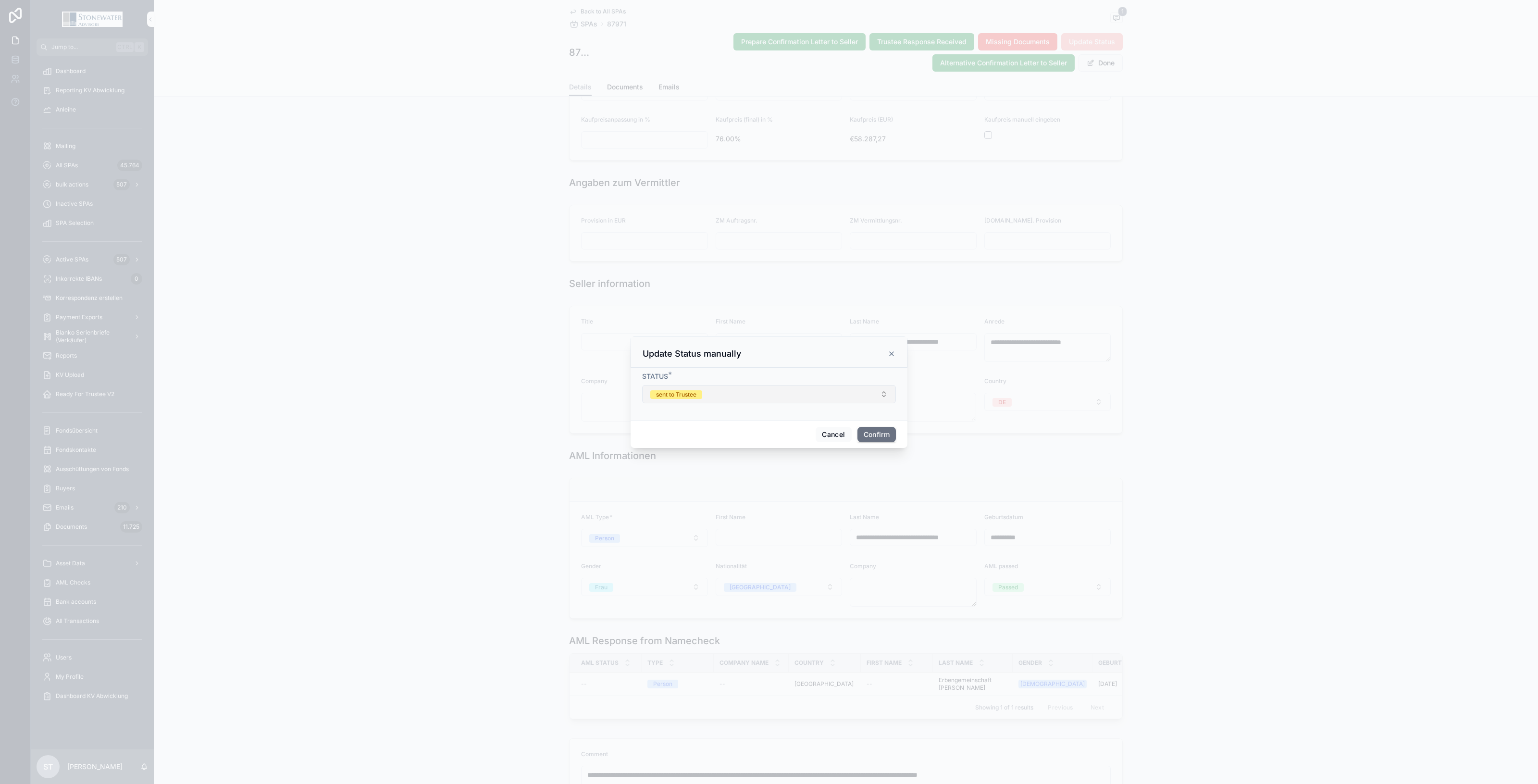
click at [760, 394] on button "sent to Trustee" at bounding box center [769, 394] width 254 height 18
click at [774, 449] on div "SPA received" at bounding box center [769, 447] width 134 height 14
click at [872, 436] on button "Confirm" at bounding box center [876, 434] width 39 height 15
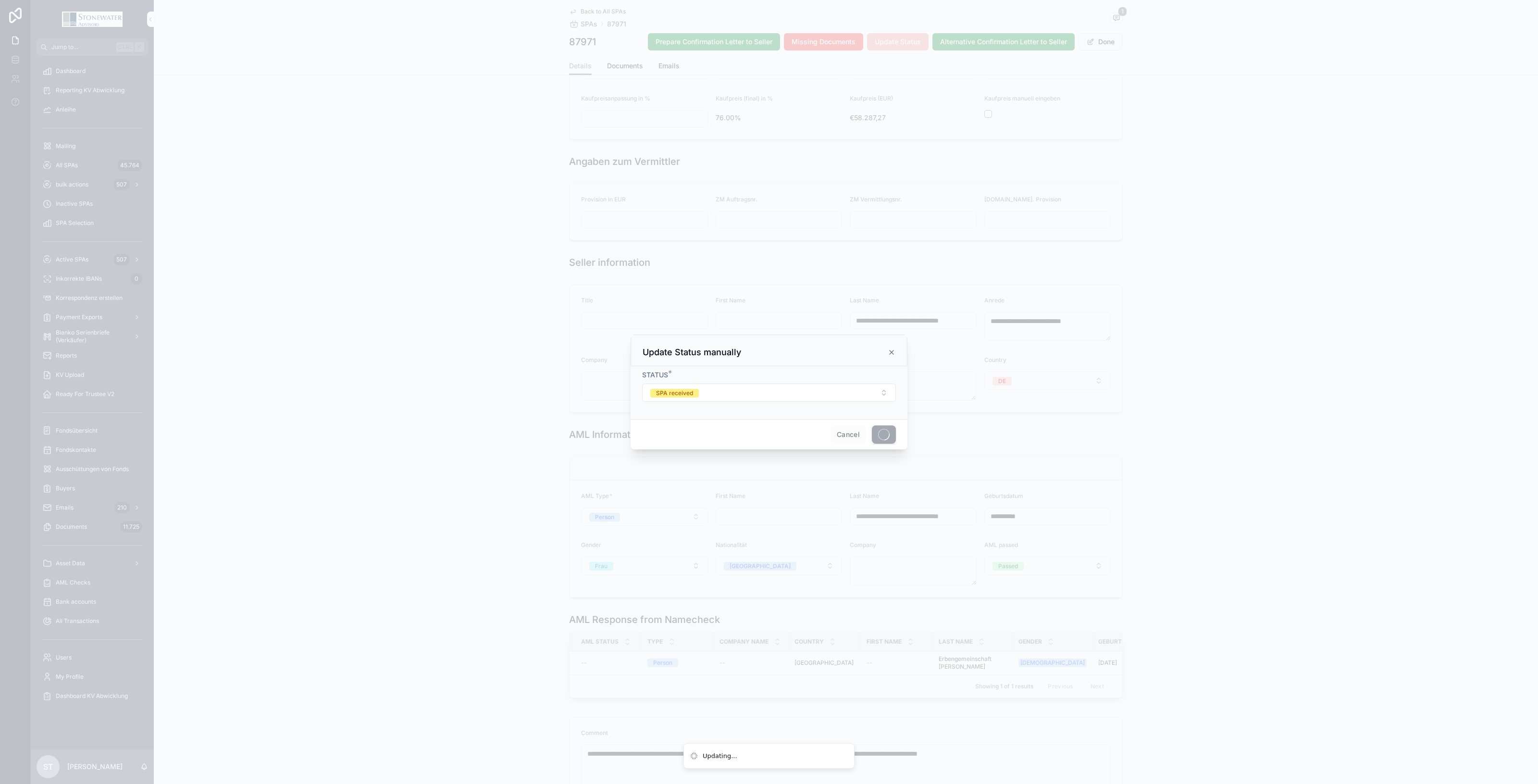
scroll to position [459, 0]
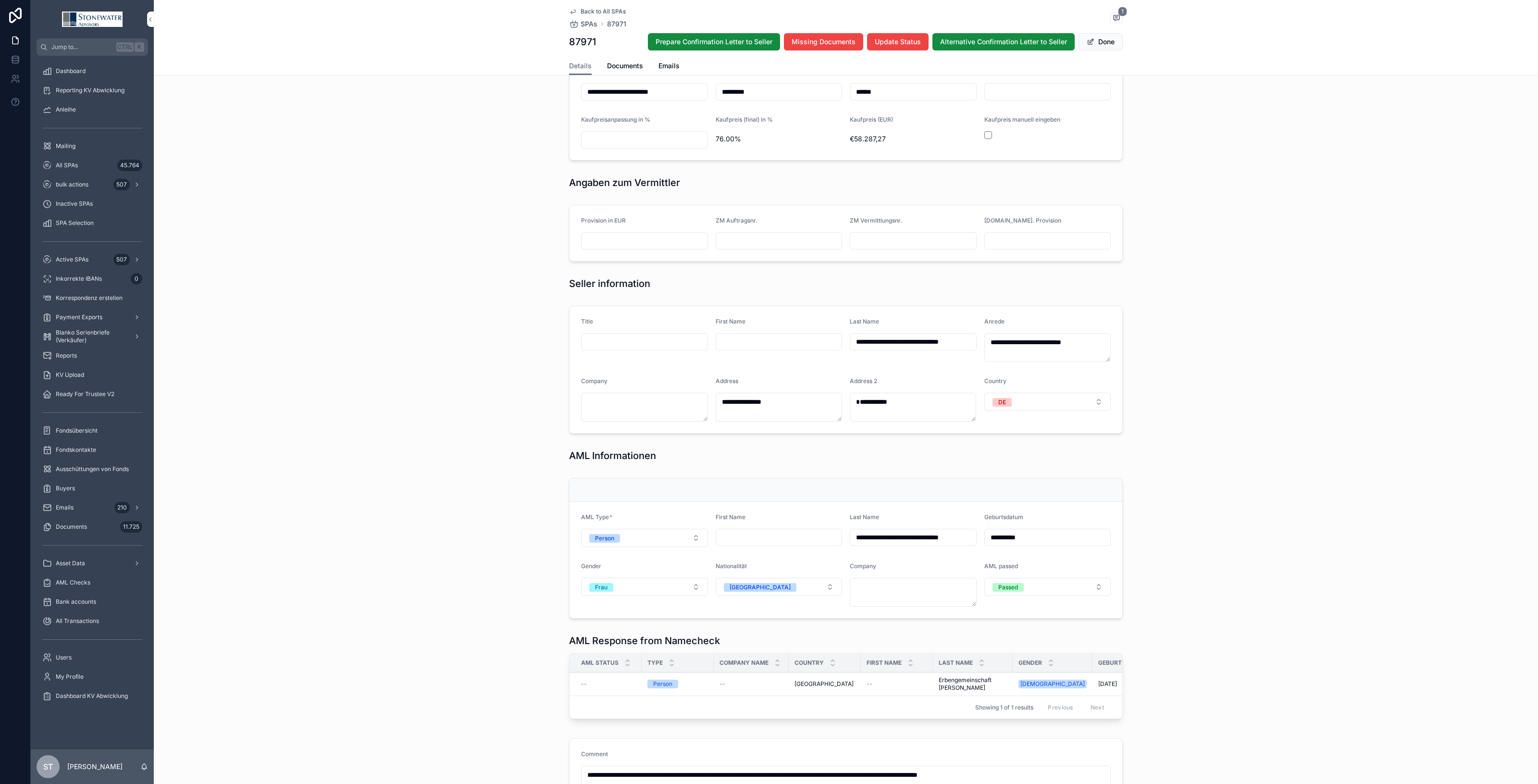
type textarea "**********"
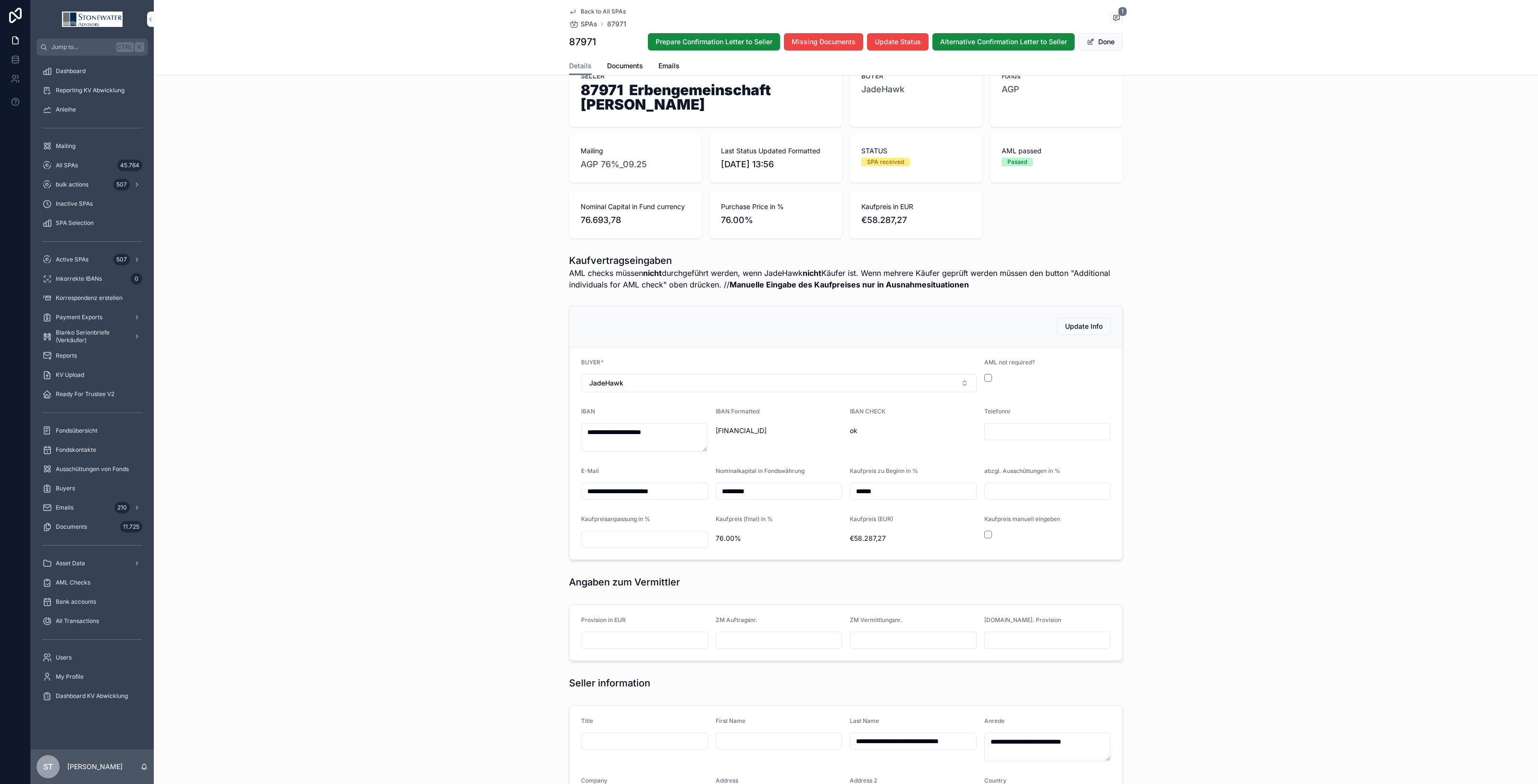
scroll to position [0, 0]
